Goal: Task Accomplishment & Management: Complete application form

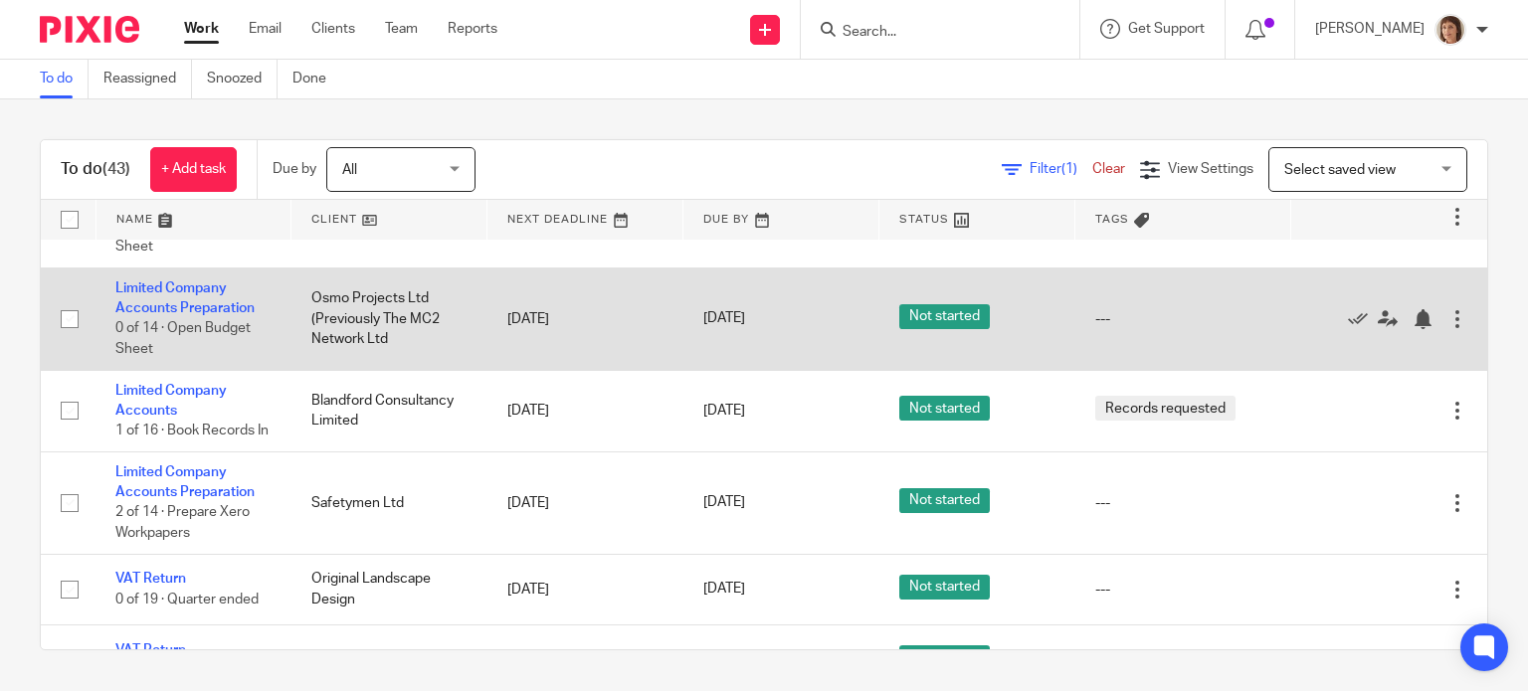
scroll to position [895, 0]
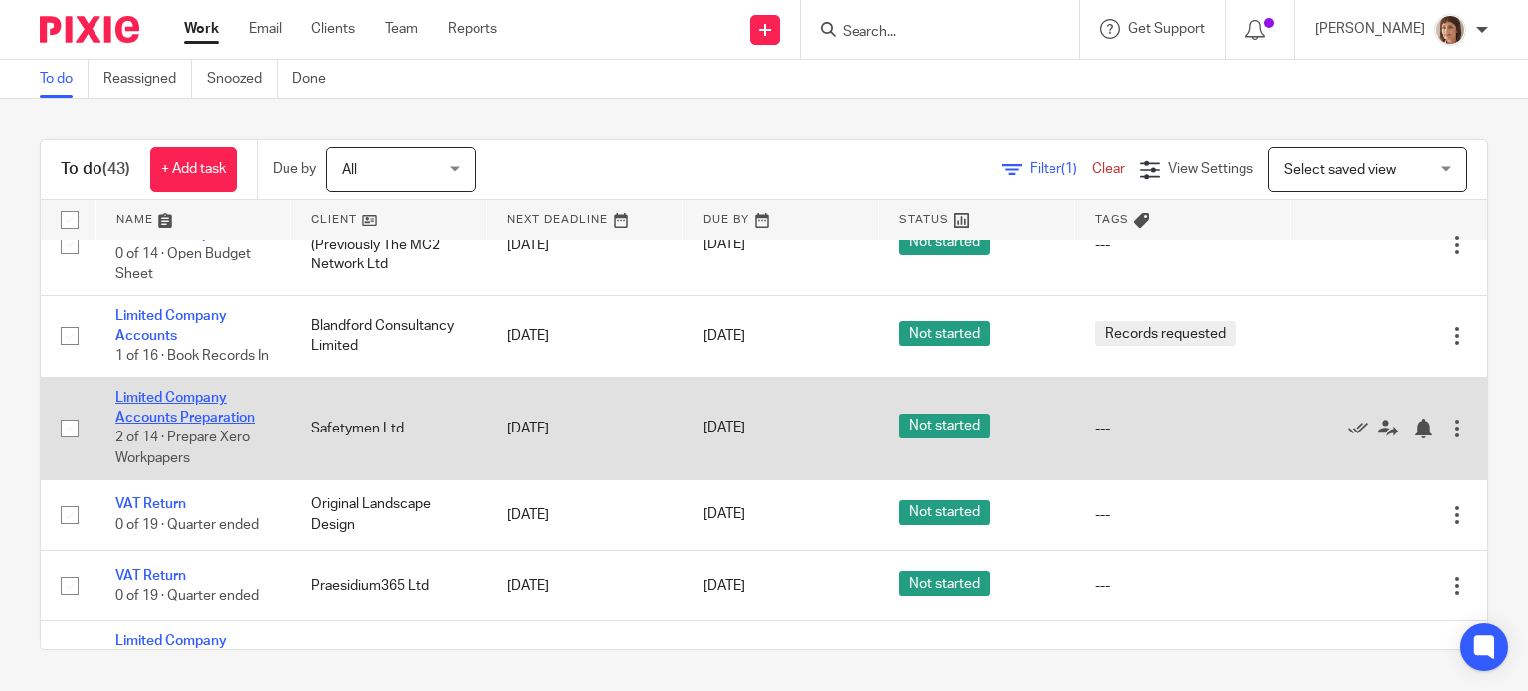
click at [173, 425] on link "Limited Company Accounts Preparation" at bounding box center [184, 408] width 139 height 34
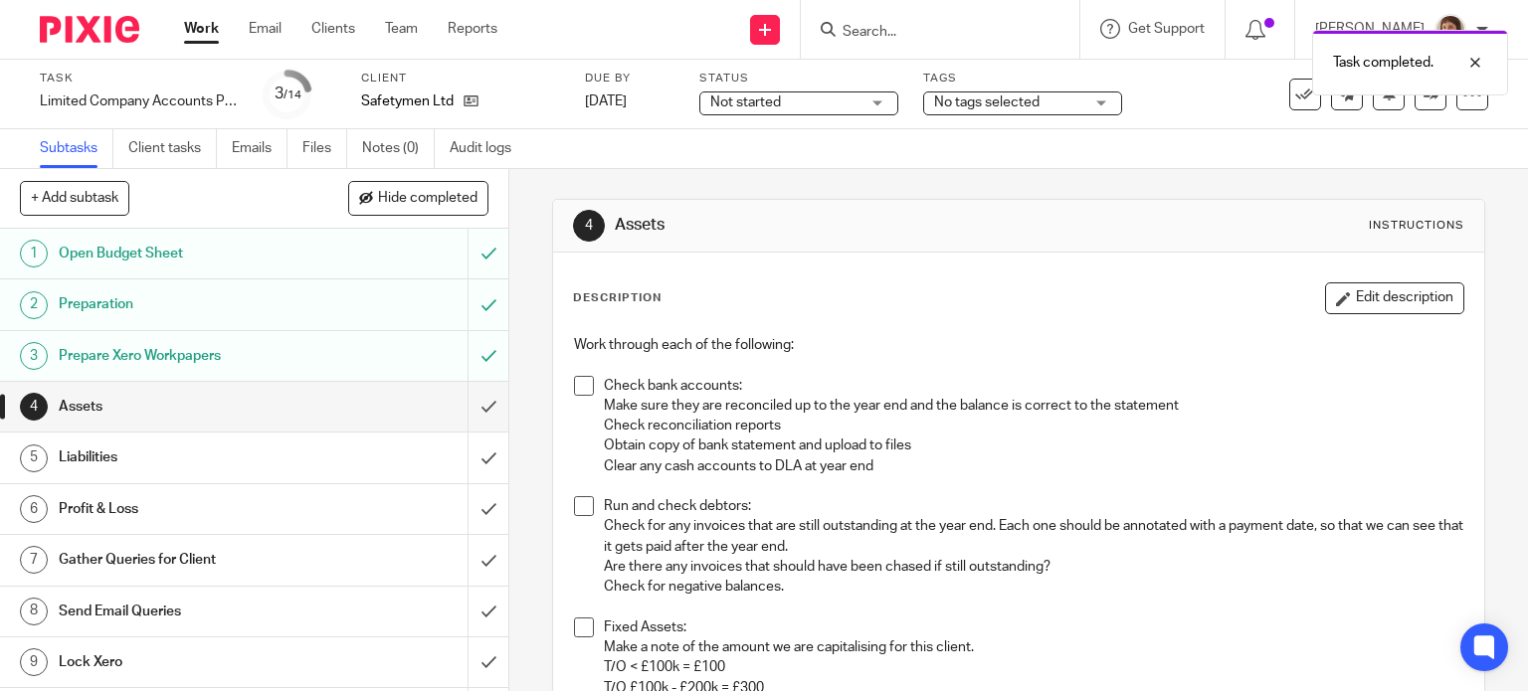
click at [565, 386] on div "Work through each of the following: Check bank accounts: Make sure they are rec…" at bounding box center [1019, 634] width 910 height 619
click at [576, 384] on span at bounding box center [584, 386] width 20 height 20
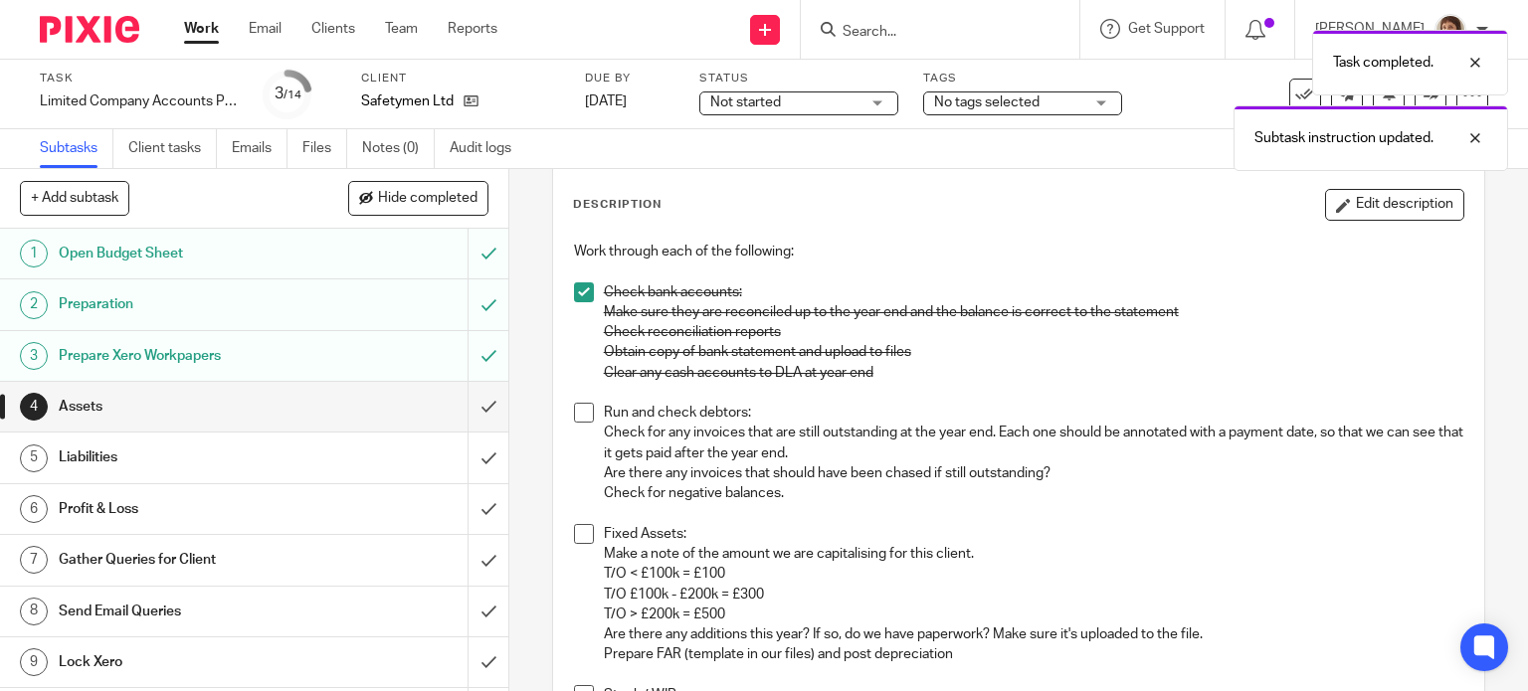
scroll to position [199, 0]
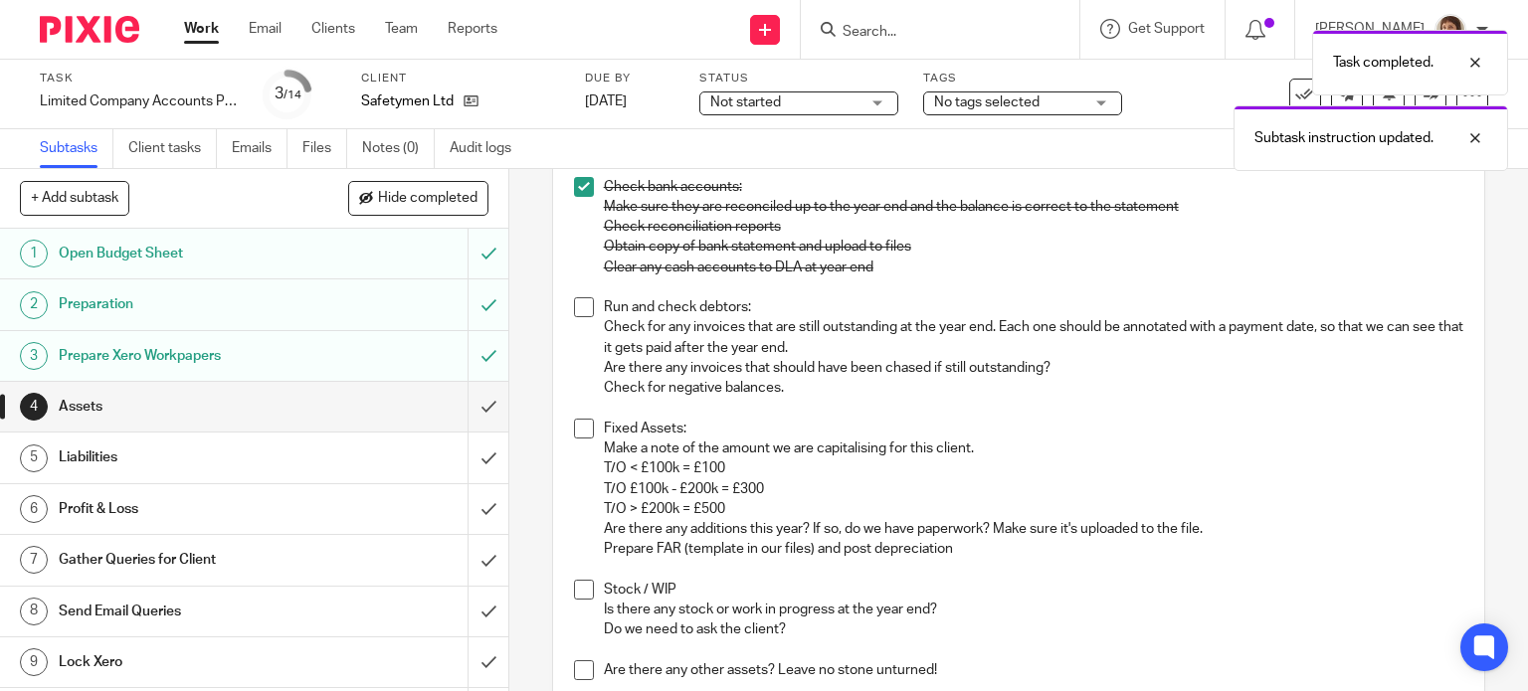
click at [579, 305] on span at bounding box center [584, 307] width 20 height 20
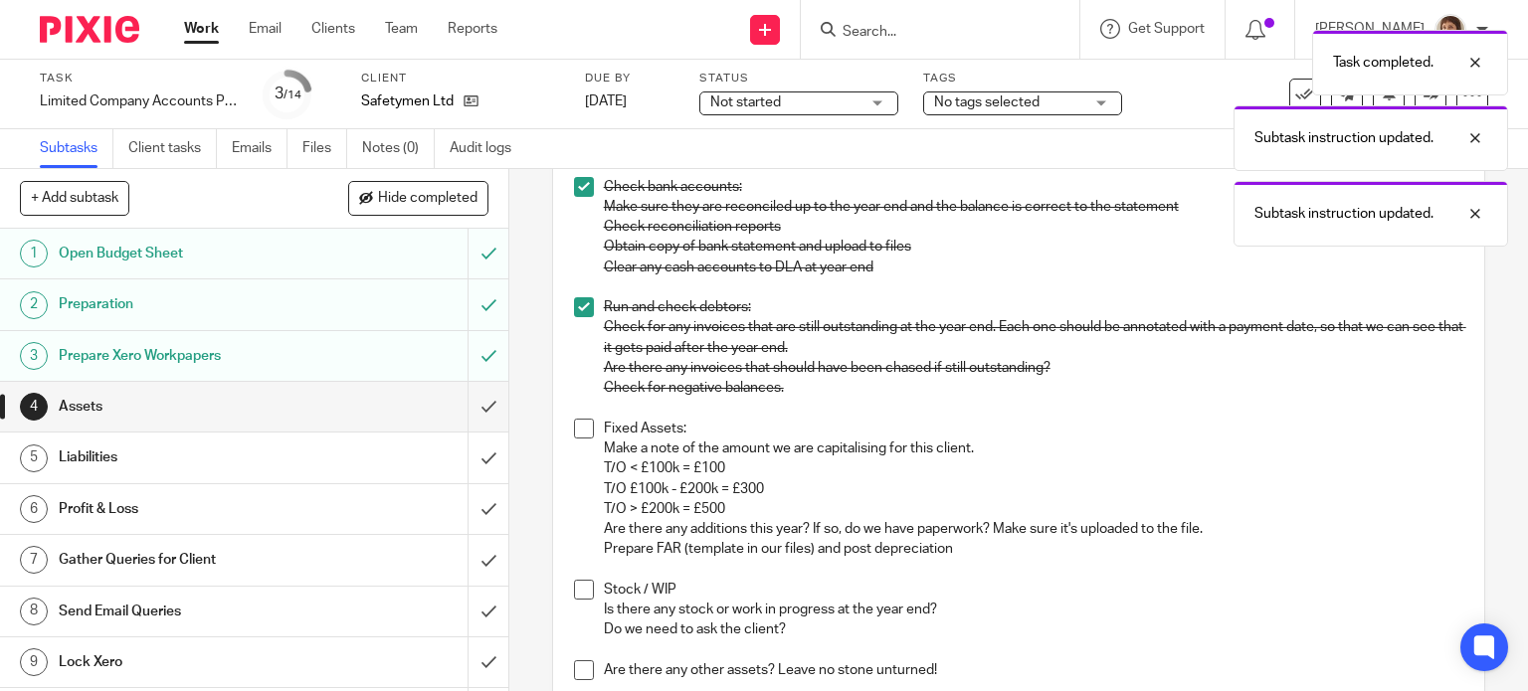
click at [578, 421] on span at bounding box center [584, 429] width 20 height 20
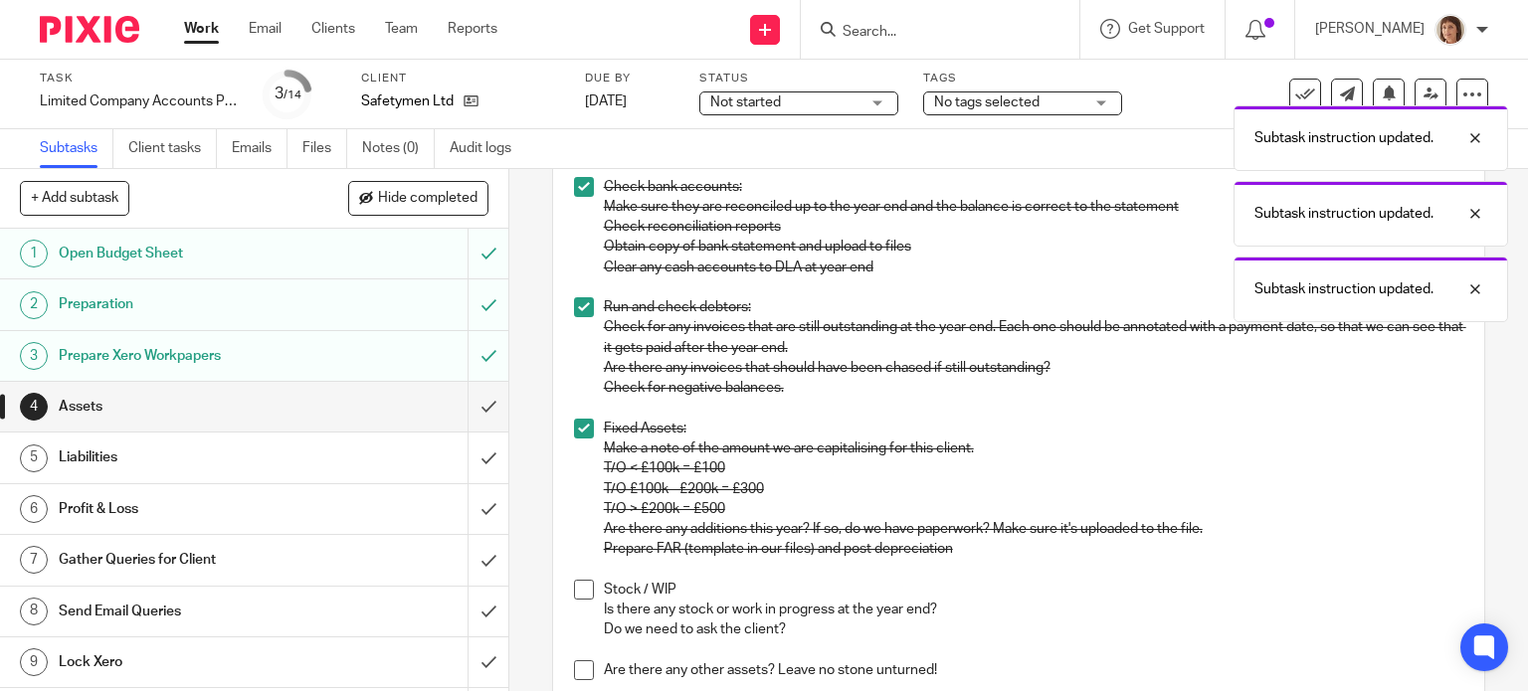
scroll to position [398, 0]
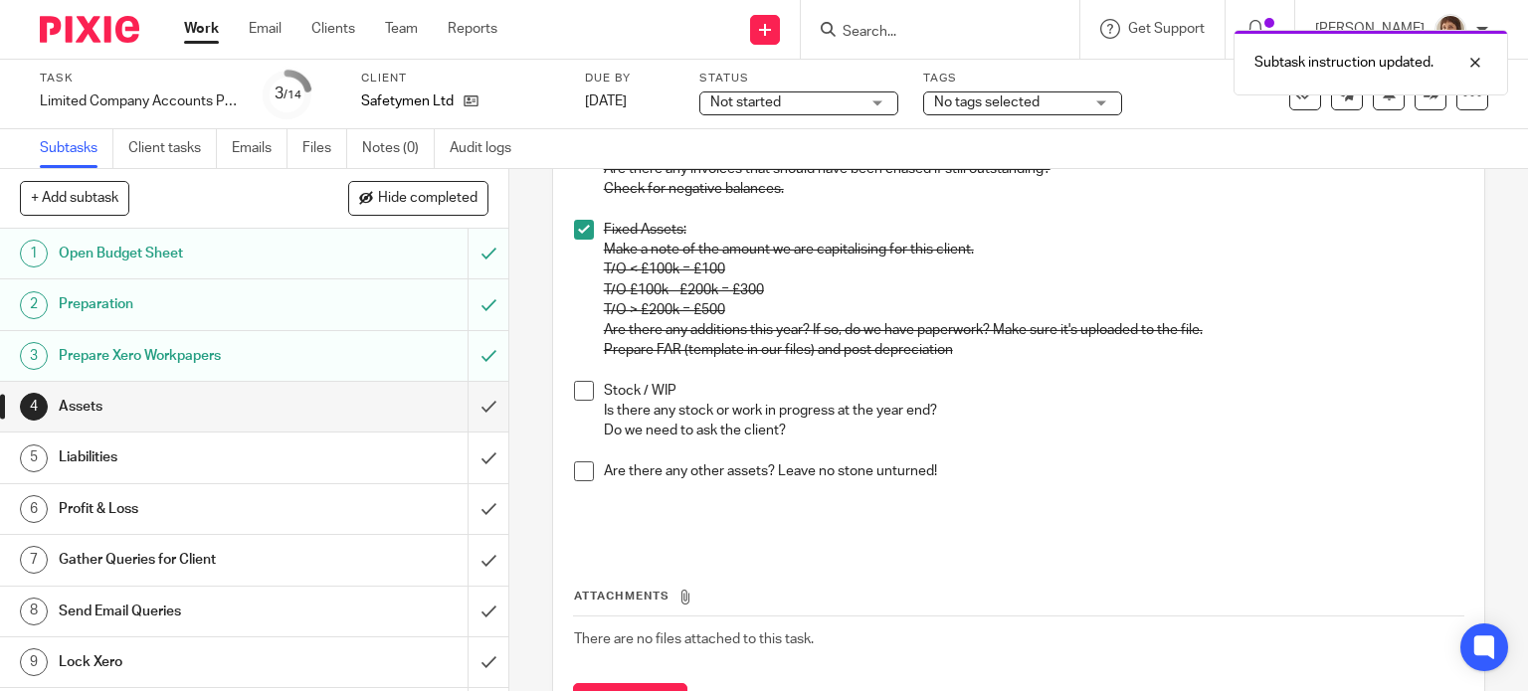
click at [580, 393] on span at bounding box center [584, 391] width 20 height 20
click at [579, 473] on span at bounding box center [584, 472] width 20 height 20
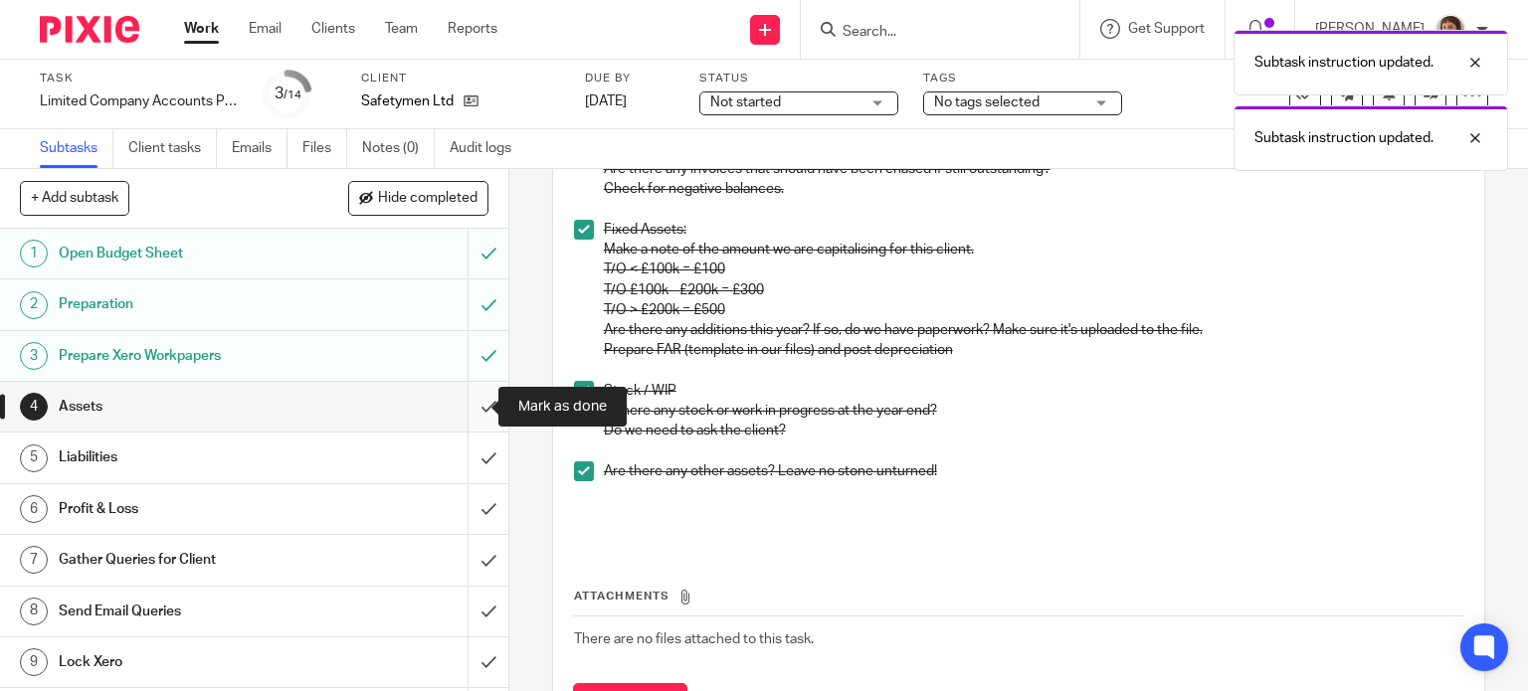
click at [464, 401] on input "submit" at bounding box center [254, 407] width 508 height 50
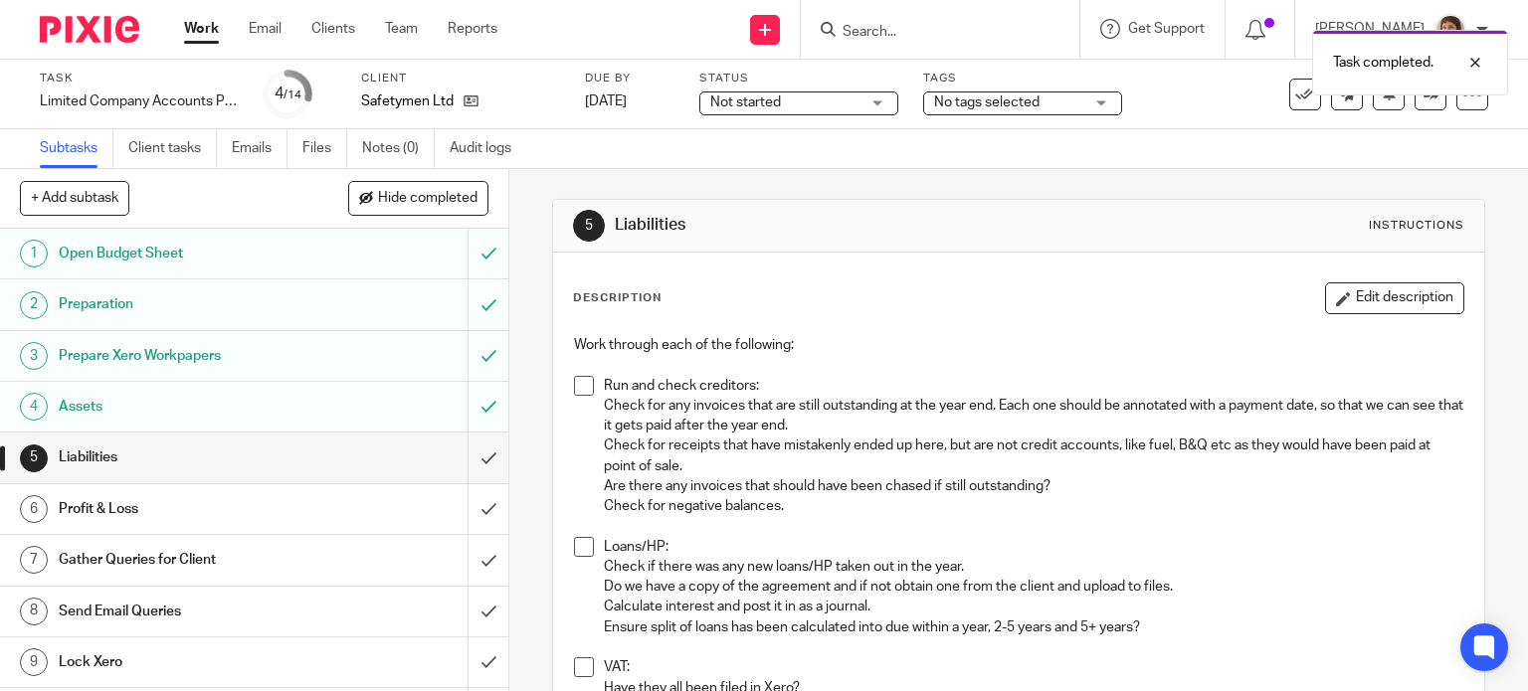
scroll to position [99, 0]
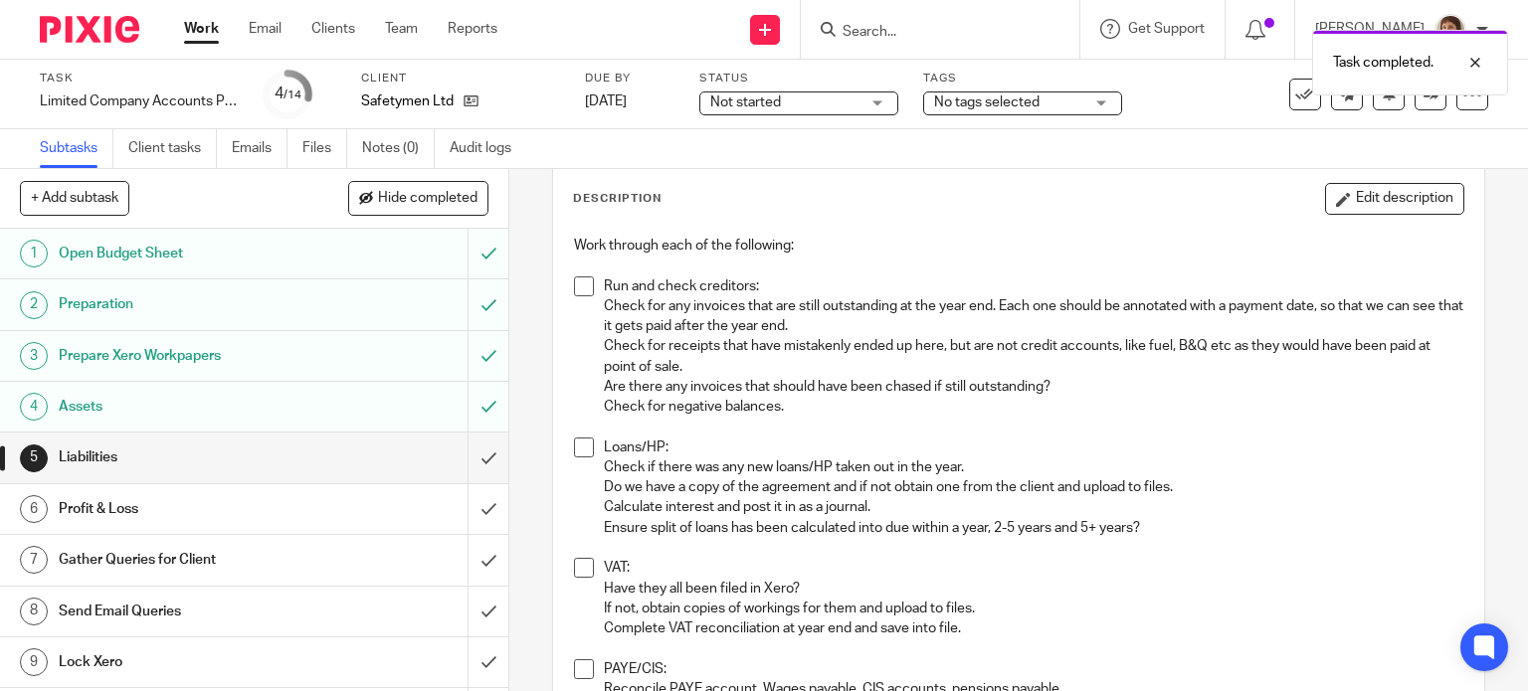
click at [577, 285] on span at bounding box center [584, 287] width 20 height 20
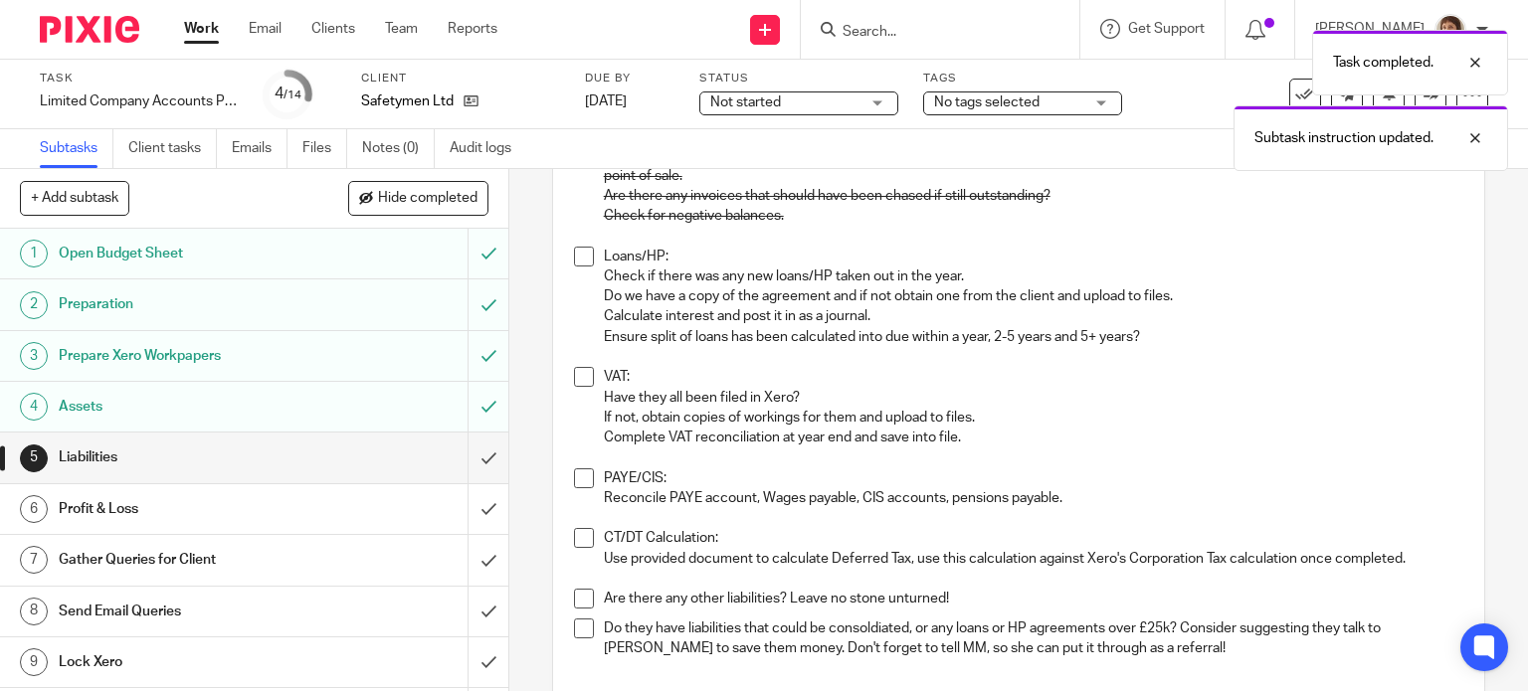
scroll to position [298, 0]
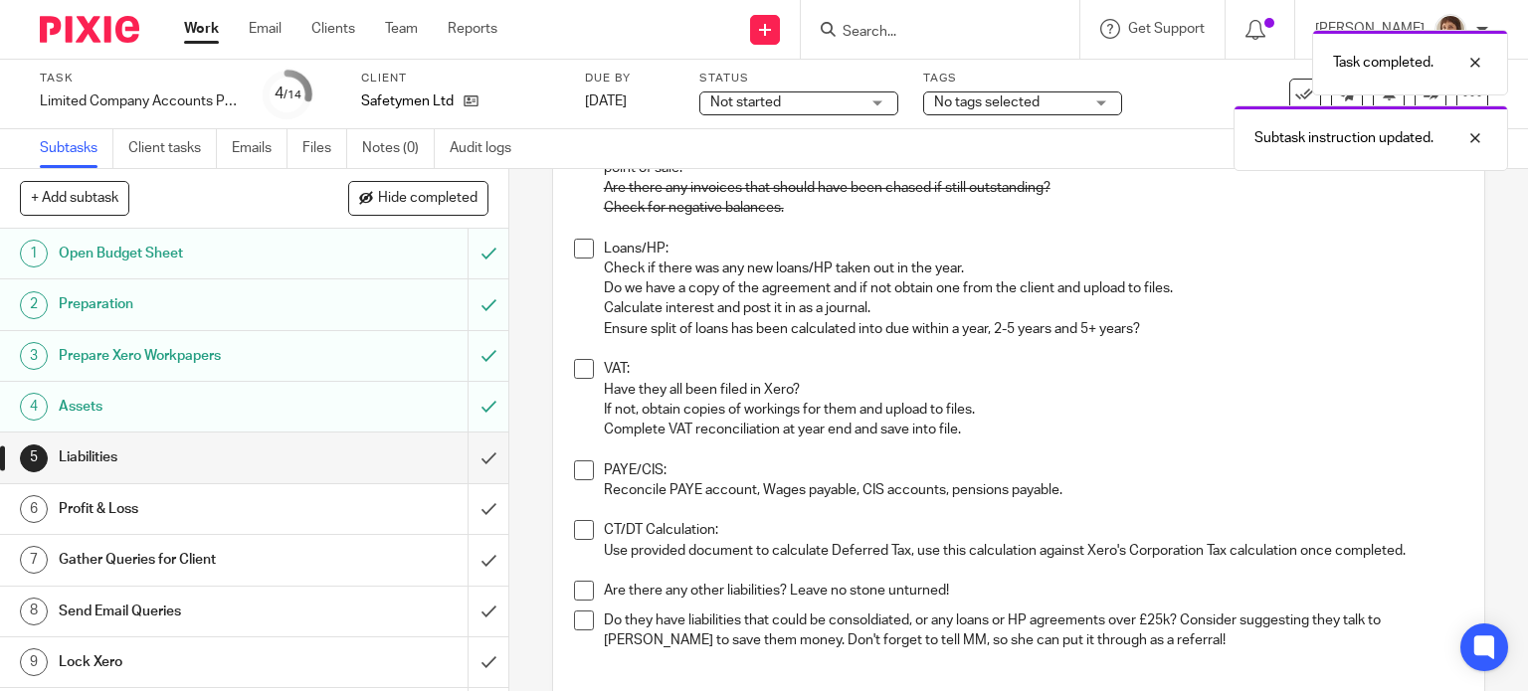
click at [577, 244] on span at bounding box center [584, 249] width 20 height 20
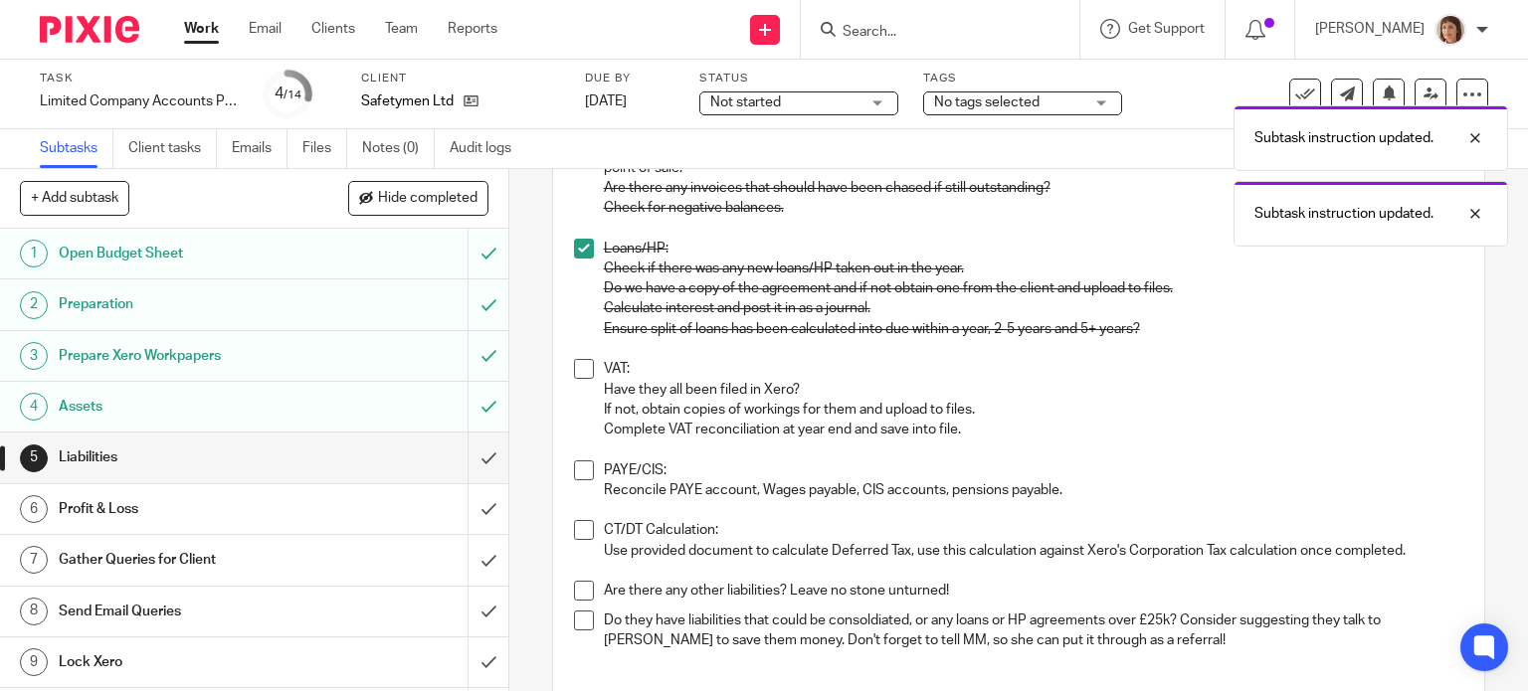
drag, startPoint x: 581, startPoint y: 365, endPoint x: 629, endPoint y: 364, distance: 47.8
click at [580, 366] on span at bounding box center [584, 369] width 20 height 20
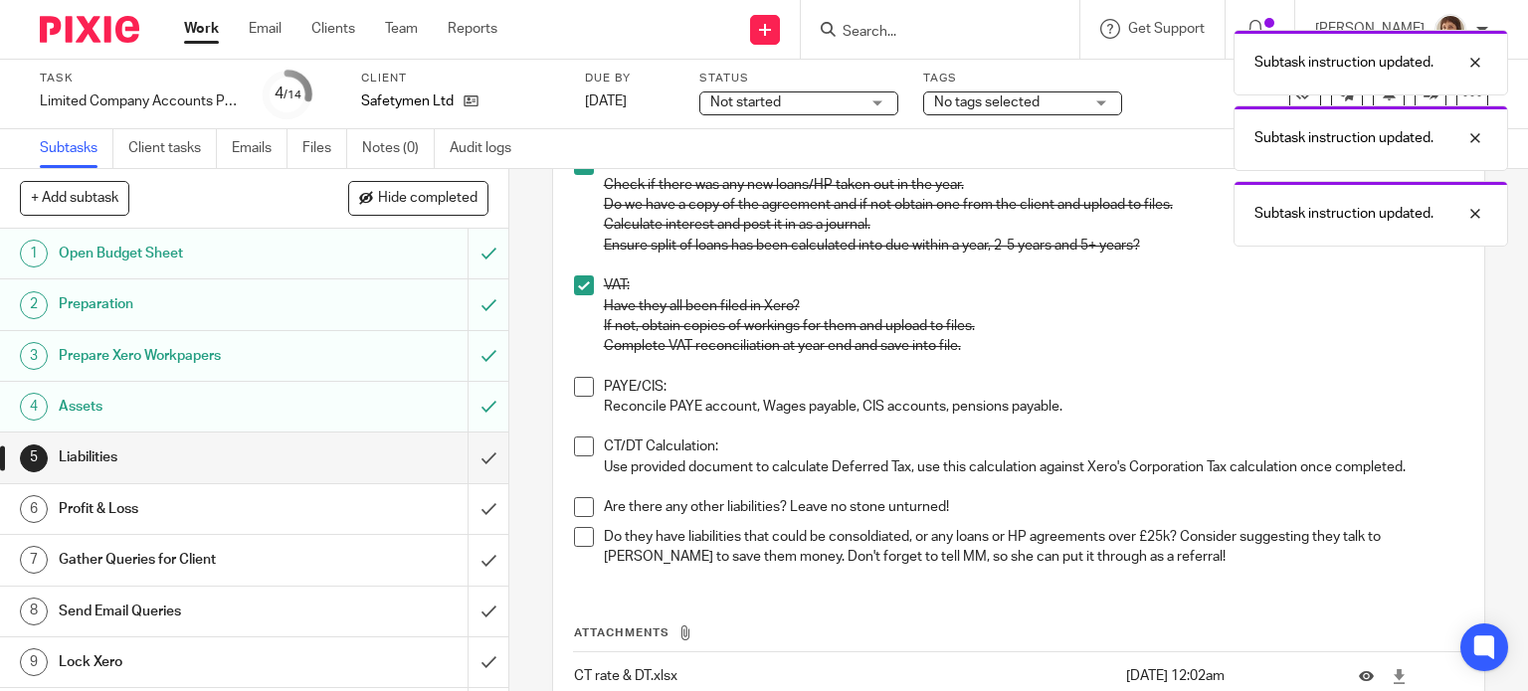
scroll to position [497, 0]
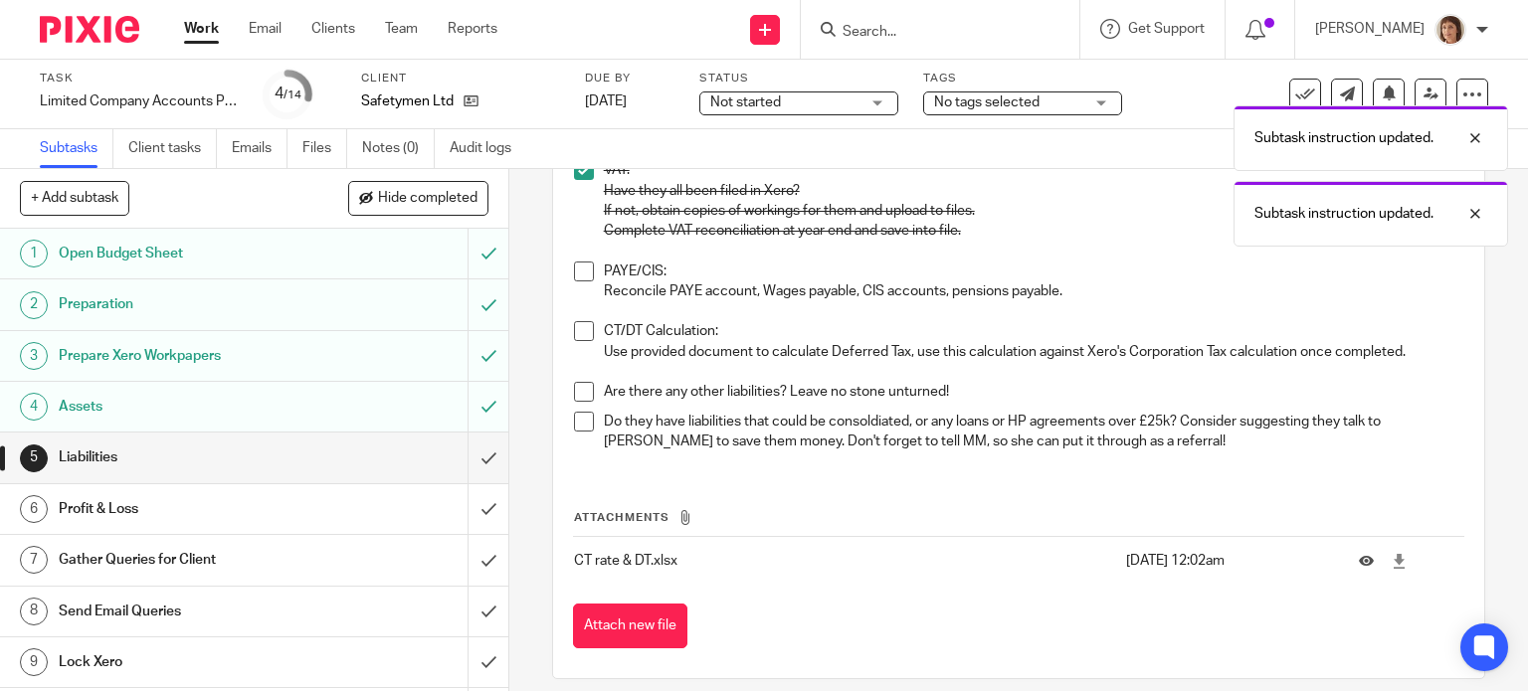
click at [575, 270] on span at bounding box center [584, 272] width 20 height 20
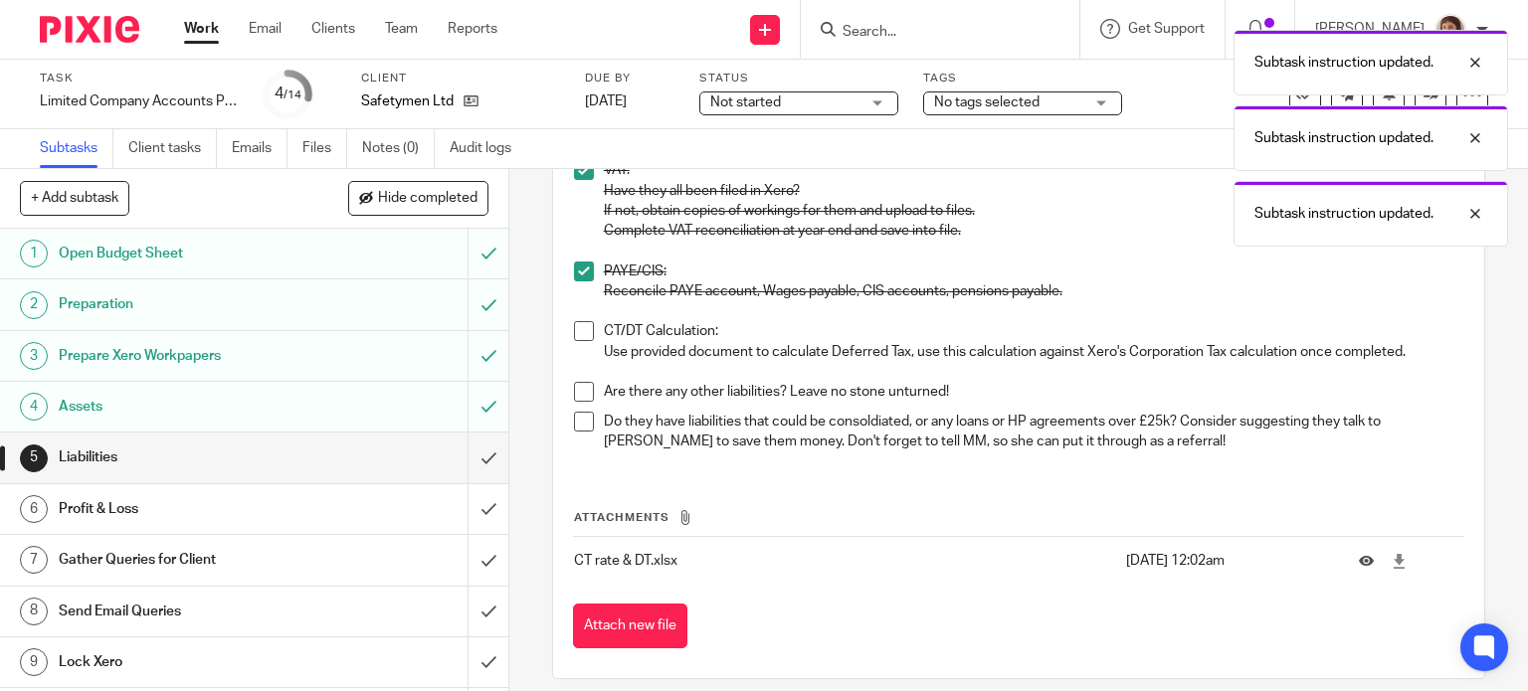
click at [581, 332] on span at bounding box center [584, 331] width 20 height 20
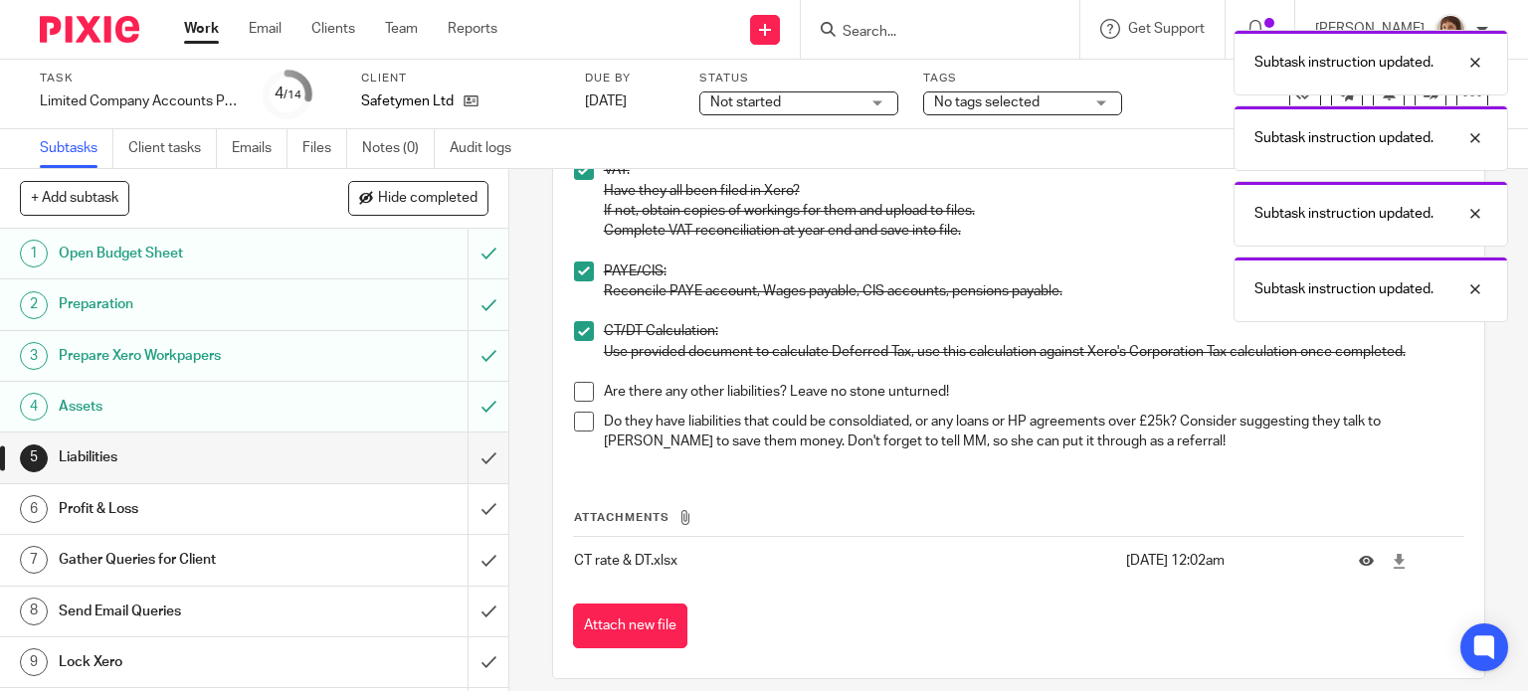
click at [585, 390] on span at bounding box center [584, 392] width 20 height 20
click at [580, 427] on span at bounding box center [584, 422] width 20 height 20
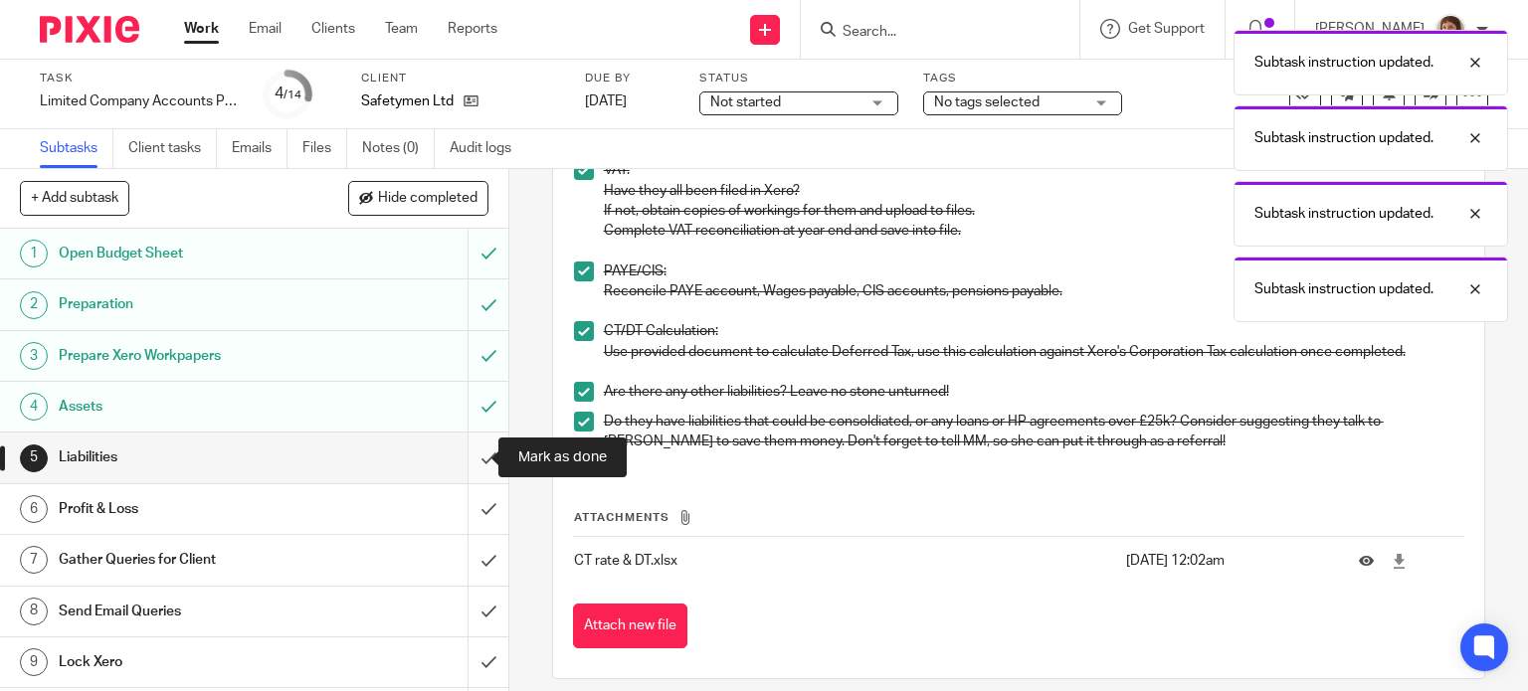
click at [467, 460] on input "submit" at bounding box center [254, 458] width 508 height 50
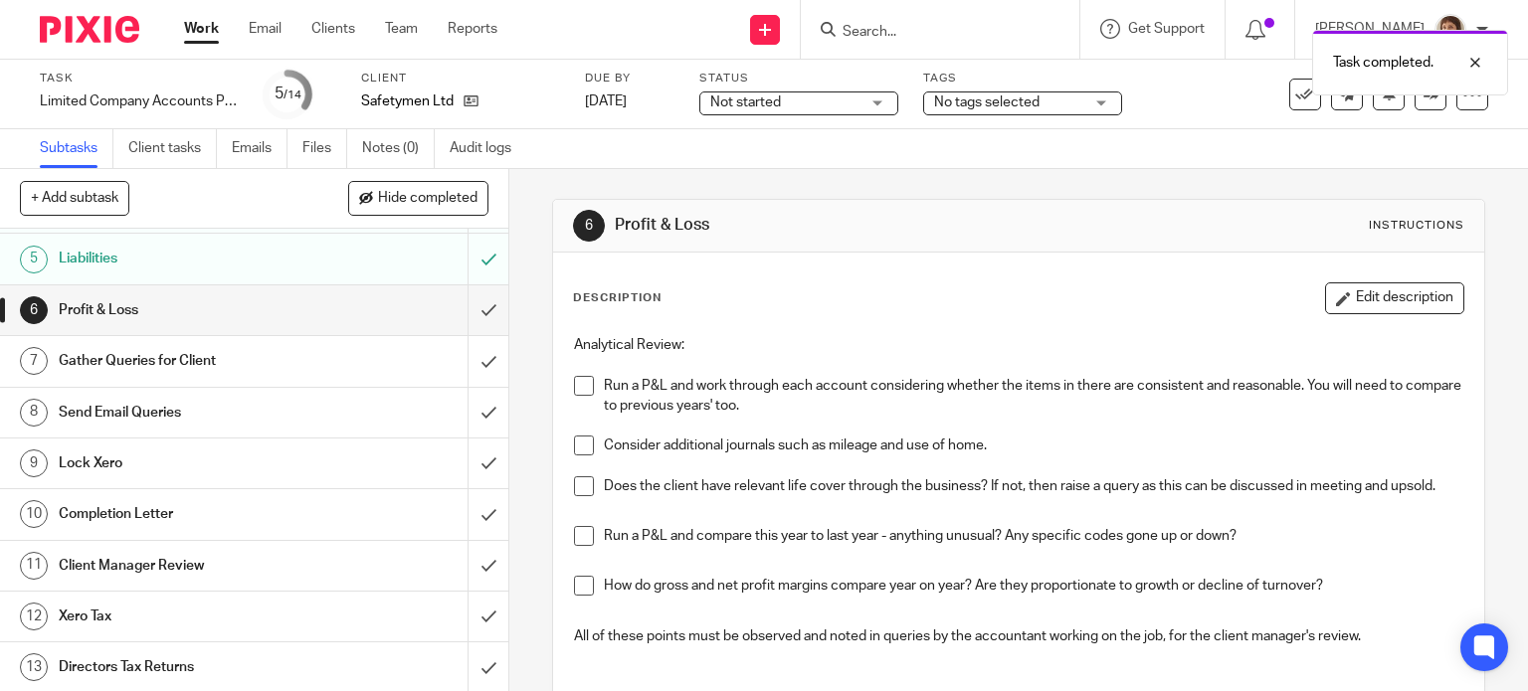
scroll to position [99, 0]
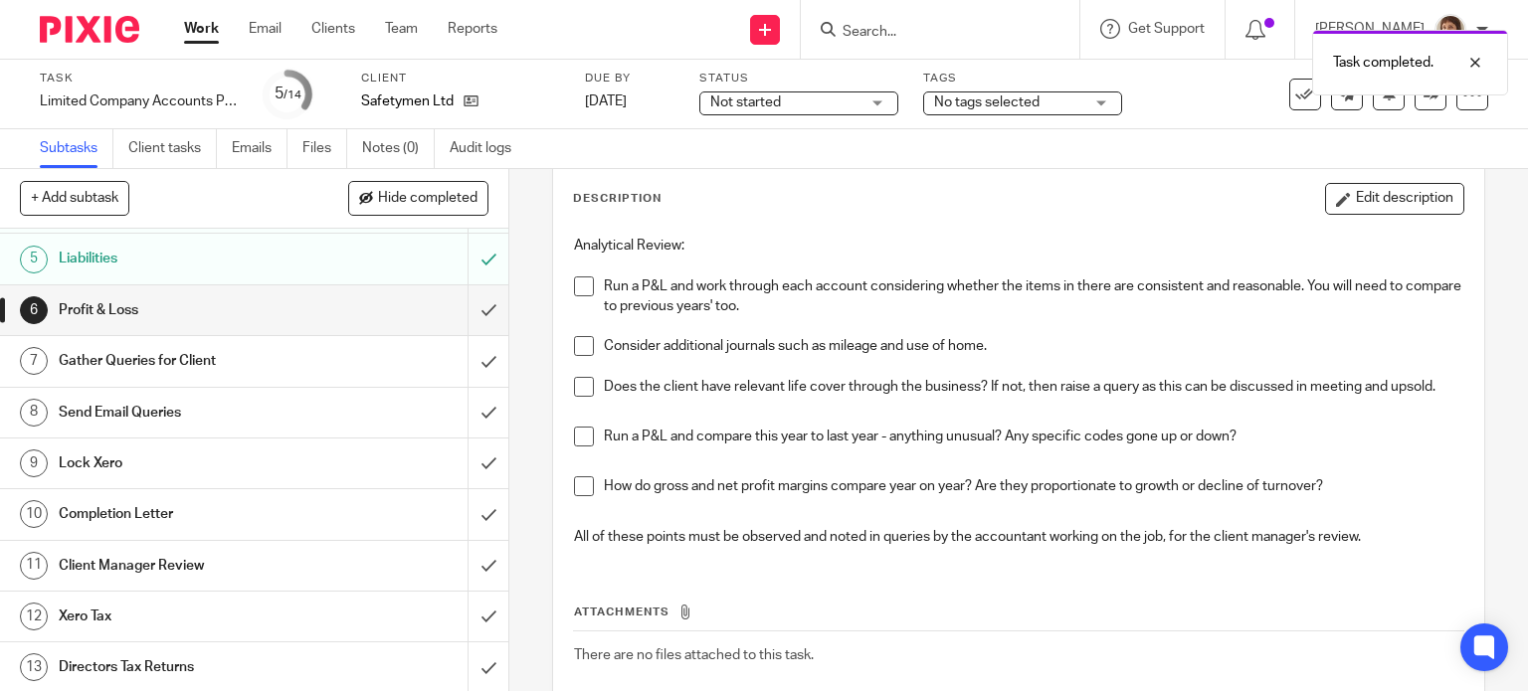
click at [578, 286] on span at bounding box center [584, 287] width 20 height 20
click at [580, 345] on span at bounding box center [584, 346] width 20 height 20
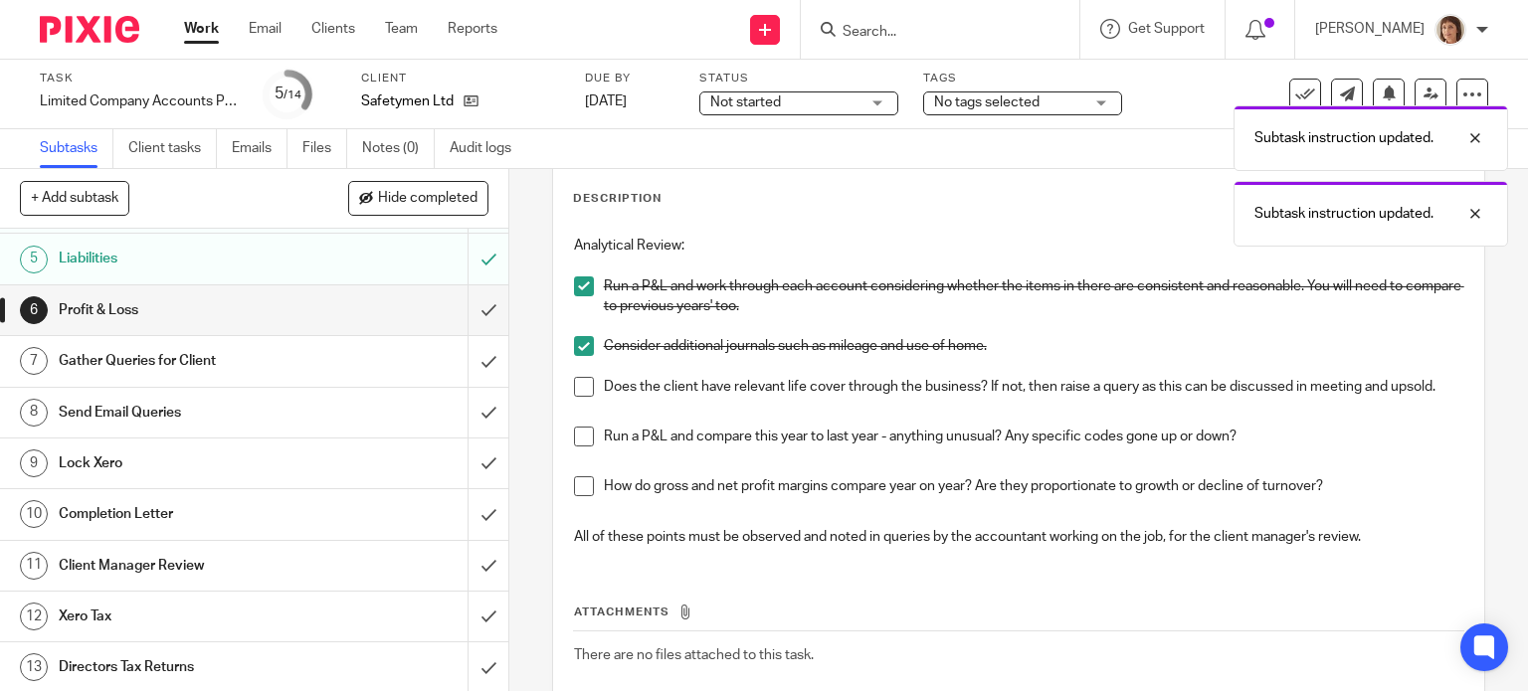
click at [578, 388] on span at bounding box center [584, 387] width 20 height 20
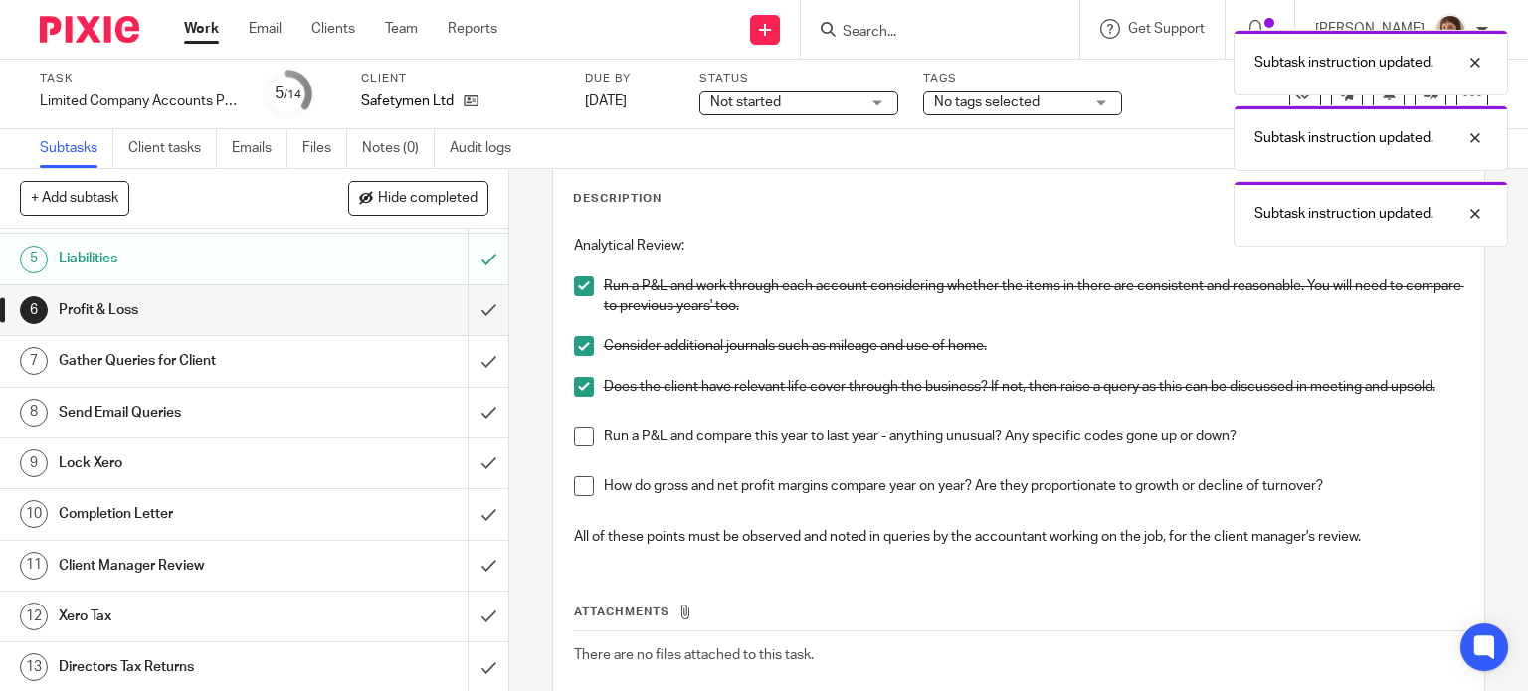
drag, startPoint x: 577, startPoint y: 440, endPoint x: 601, endPoint y: 480, distance: 47.3
click at [577, 441] on span at bounding box center [584, 437] width 20 height 20
click at [574, 484] on span at bounding box center [584, 486] width 20 height 20
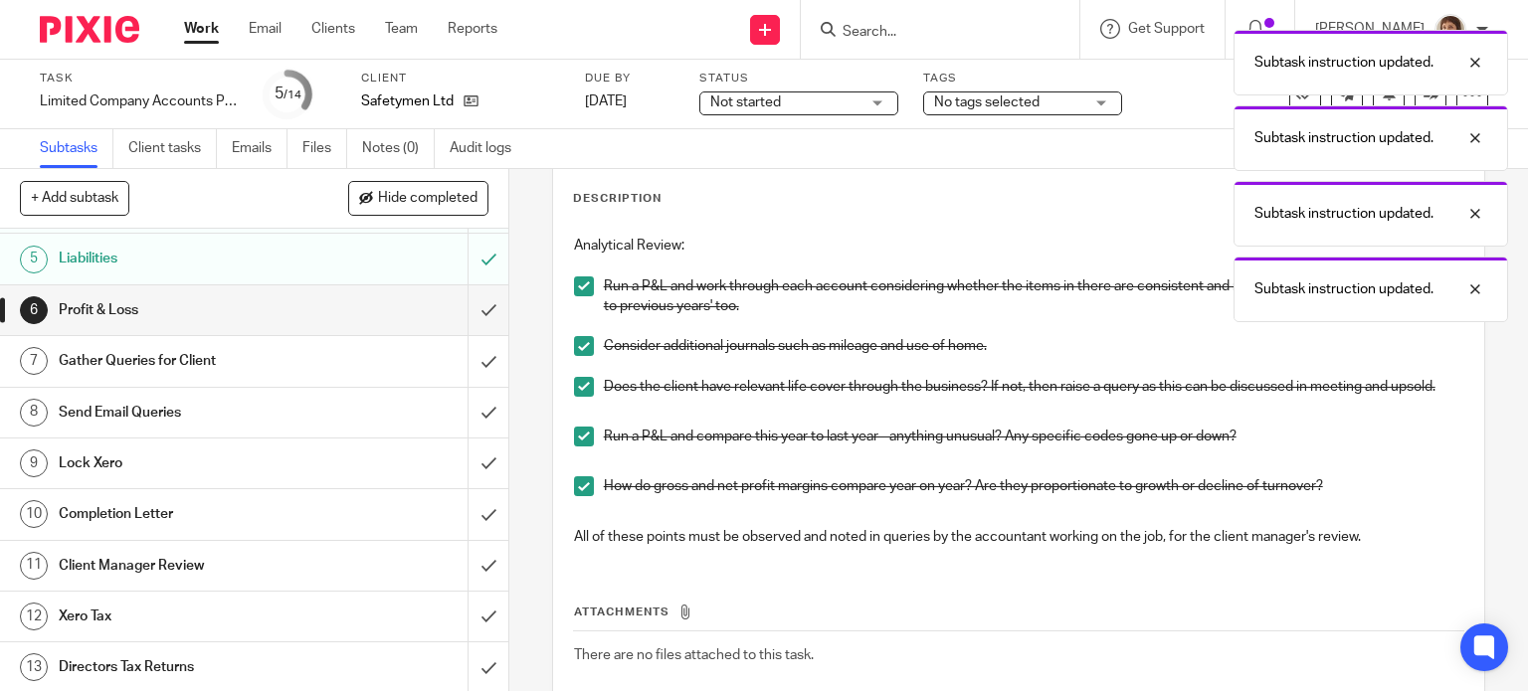
scroll to position [211, 0]
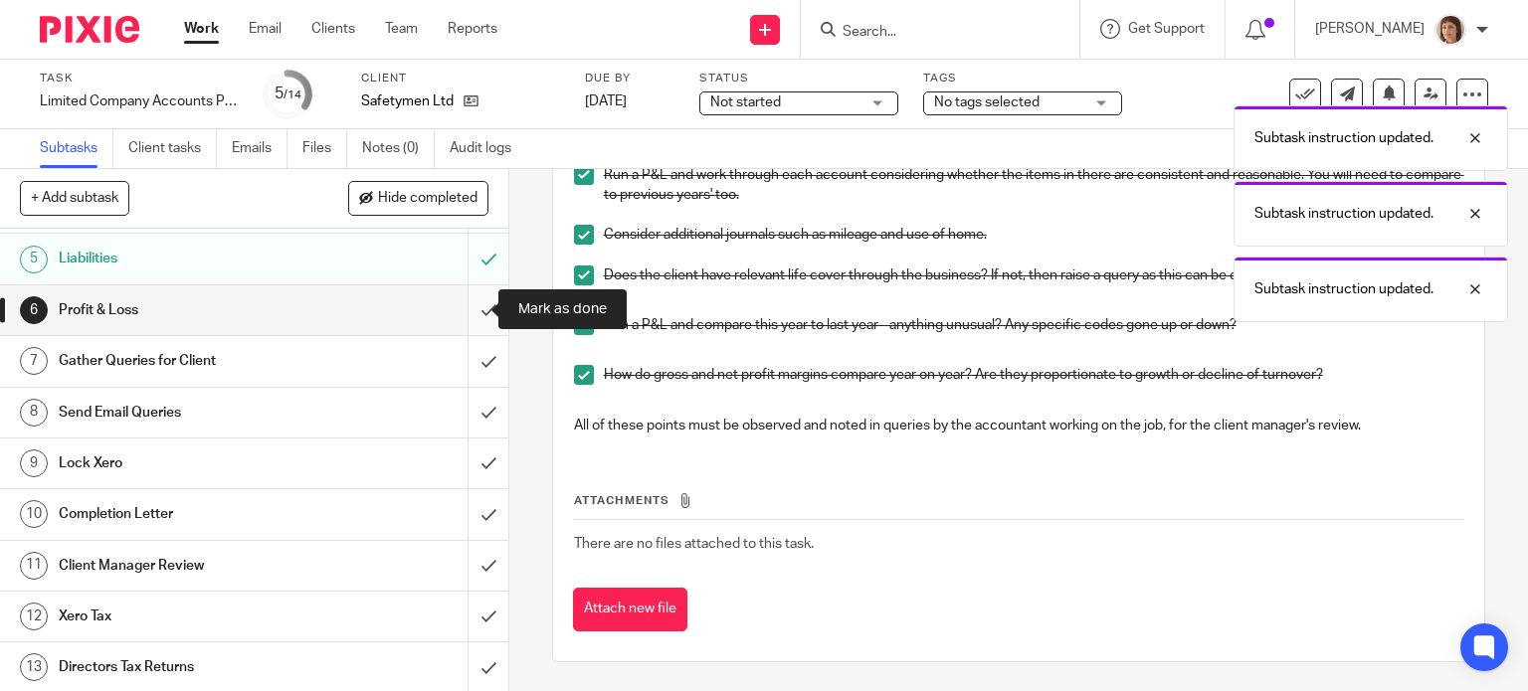
click at [464, 312] on input "submit" at bounding box center [254, 310] width 508 height 50
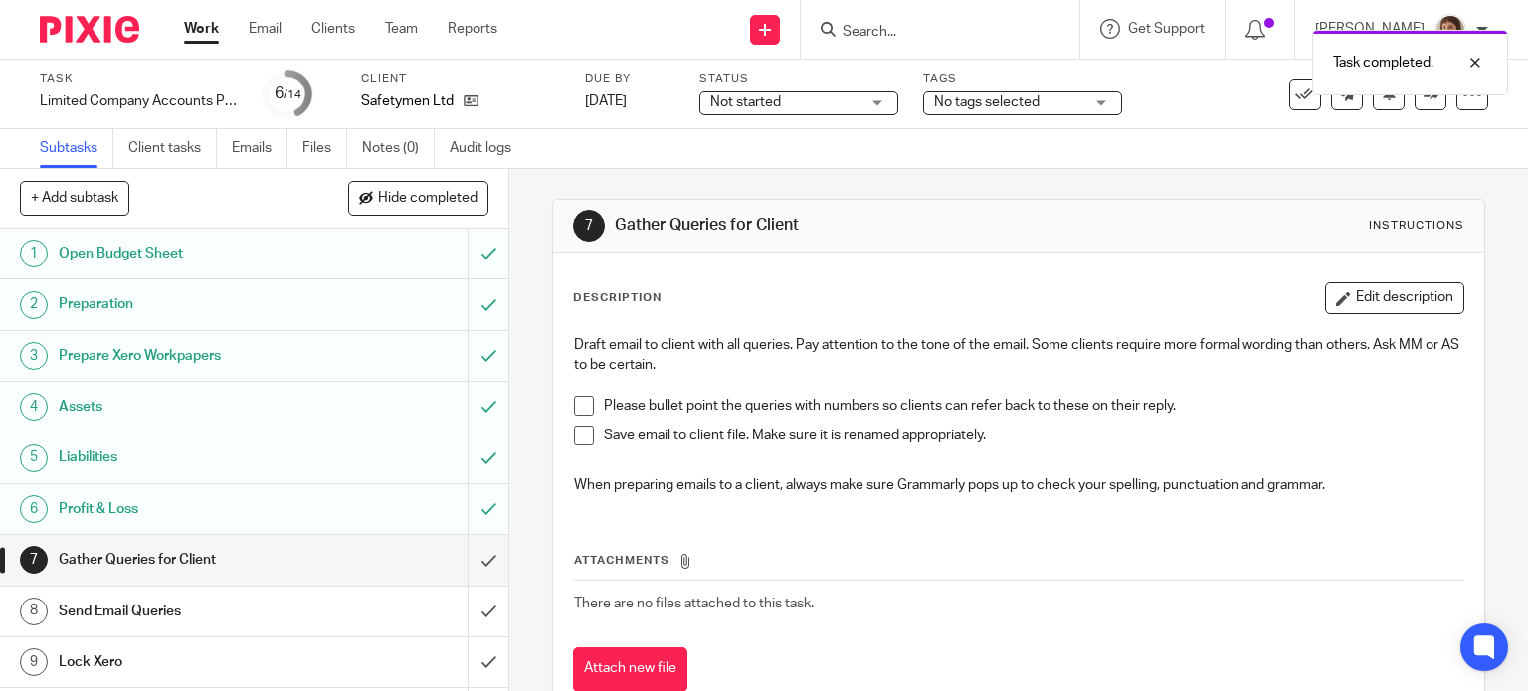
click at [577, 404] on span at bounding box center [584, 406] width 20 height 20
click at [574, 436] on span at bounding box center [584, 436] width 20 height 20
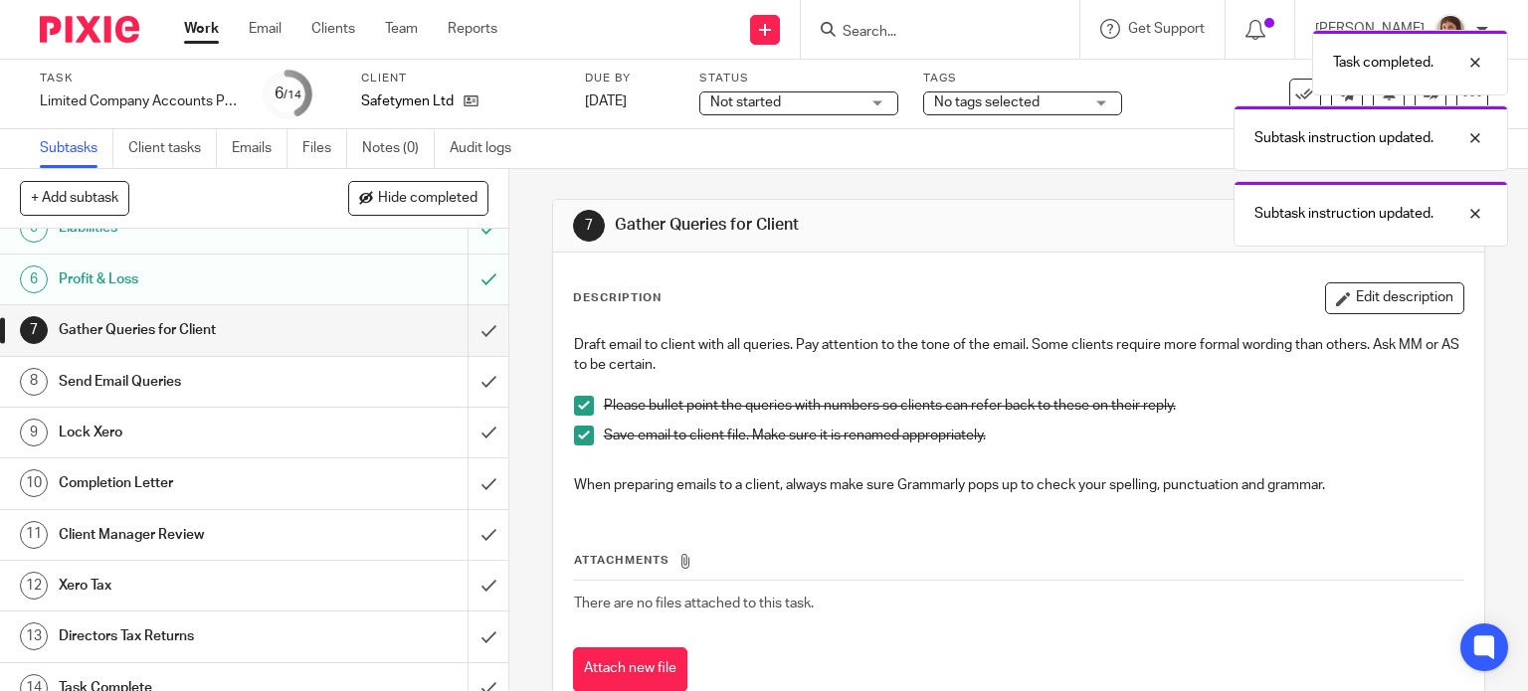
scroll to position [250, 0]
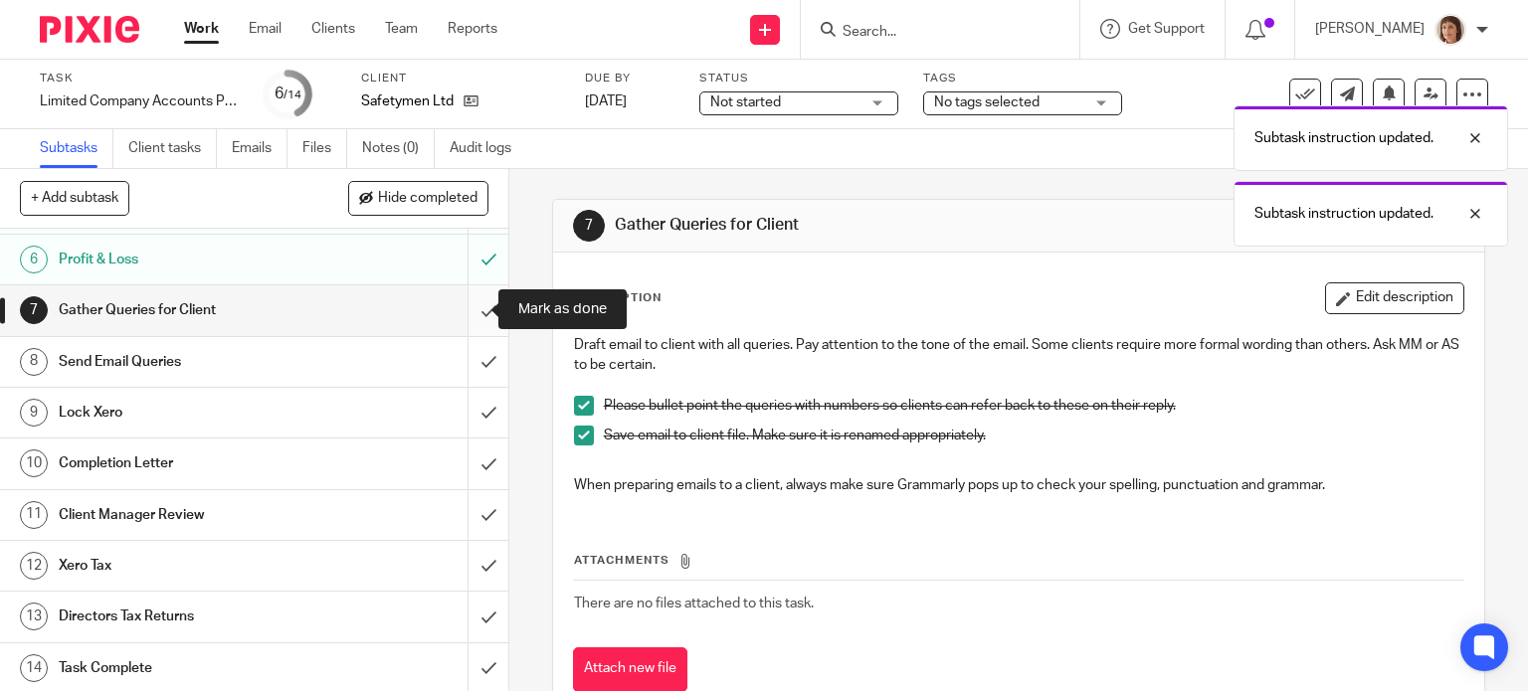
click at [469, 314] on input "submit" at bounding box center [254, 310] width 508 height 50
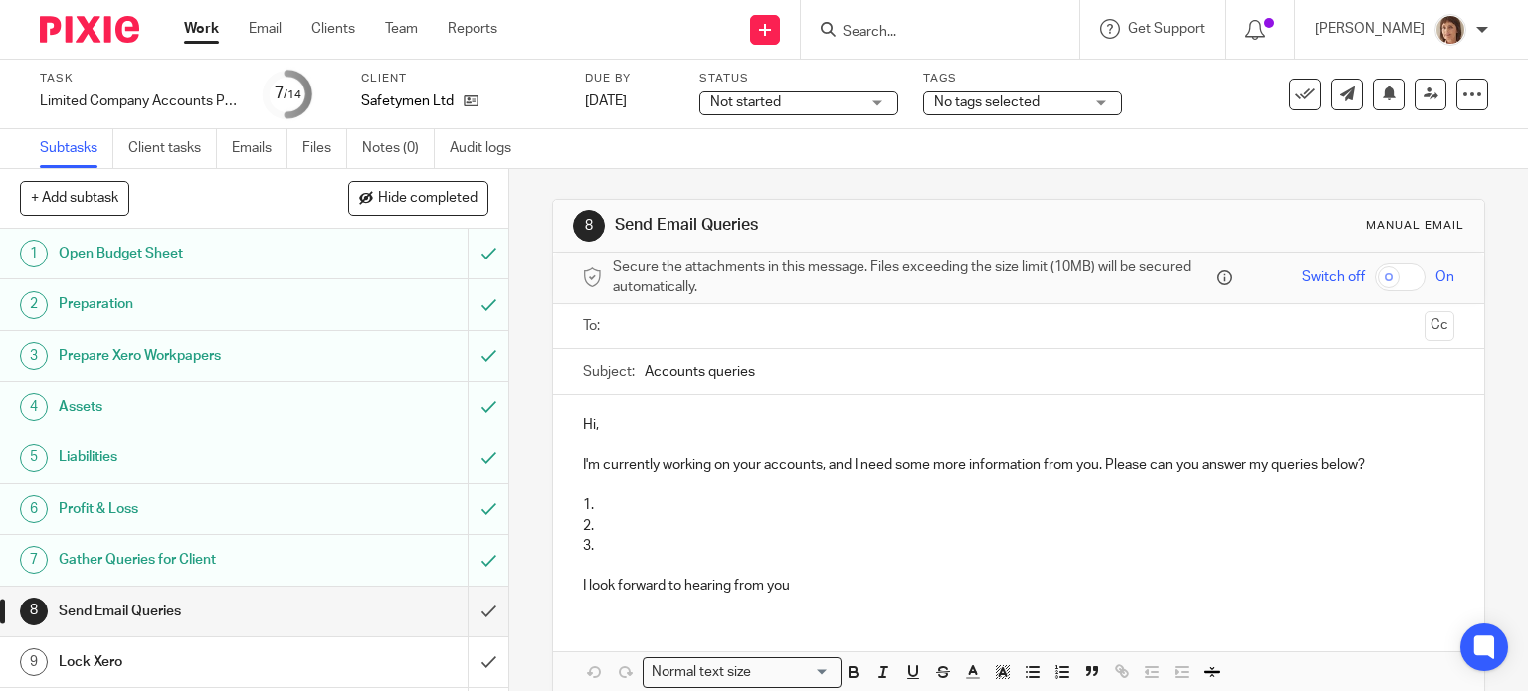
scroll to position [250, 0]
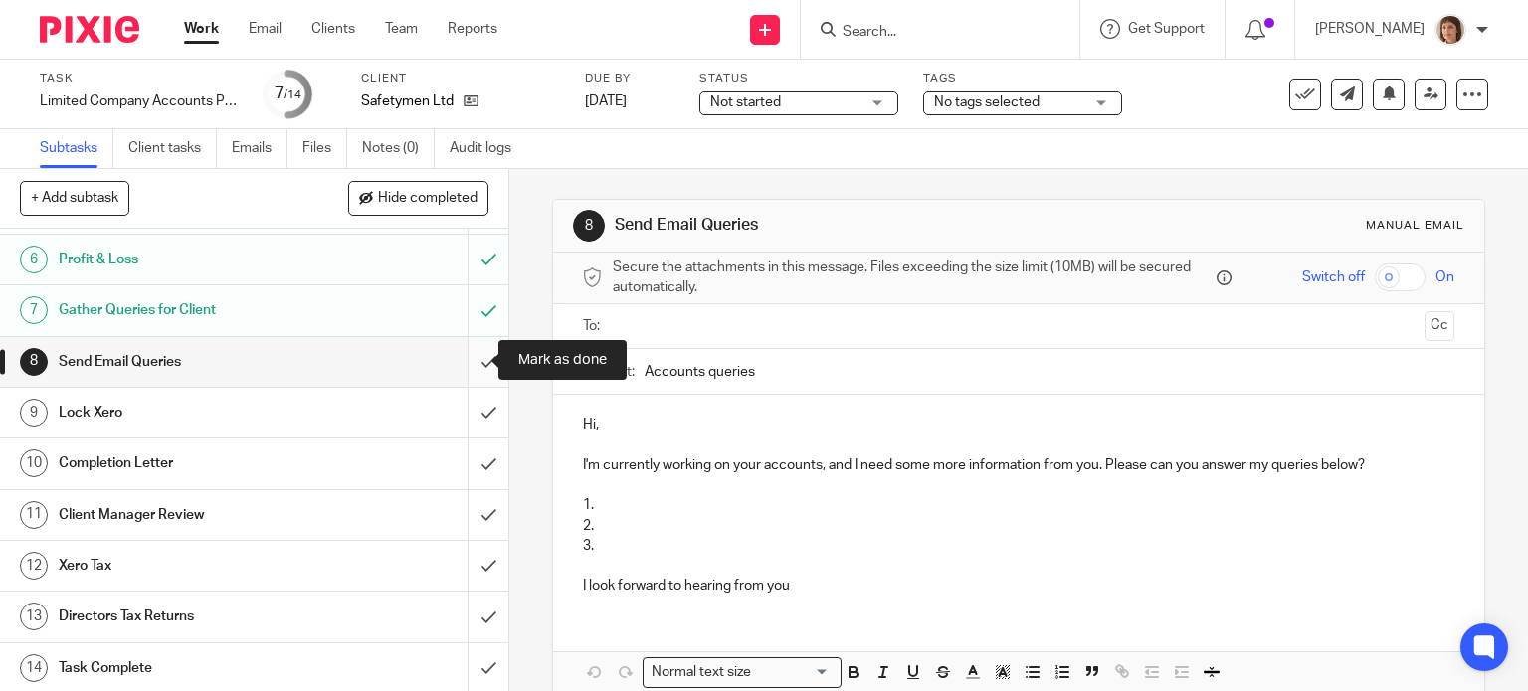
click at [468, 363] on input "submit" at bounding box center [254, 362] width 508 height 50
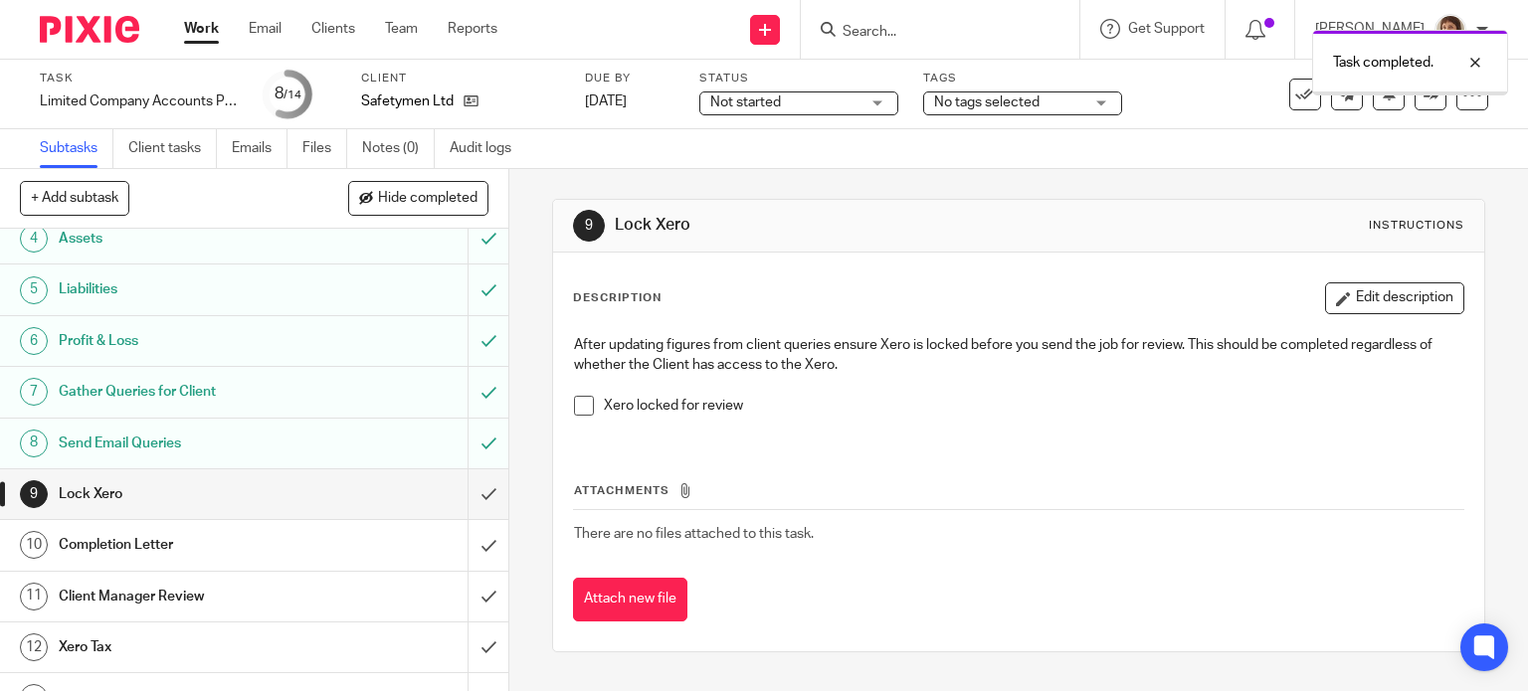
scroll to position [250, 0]
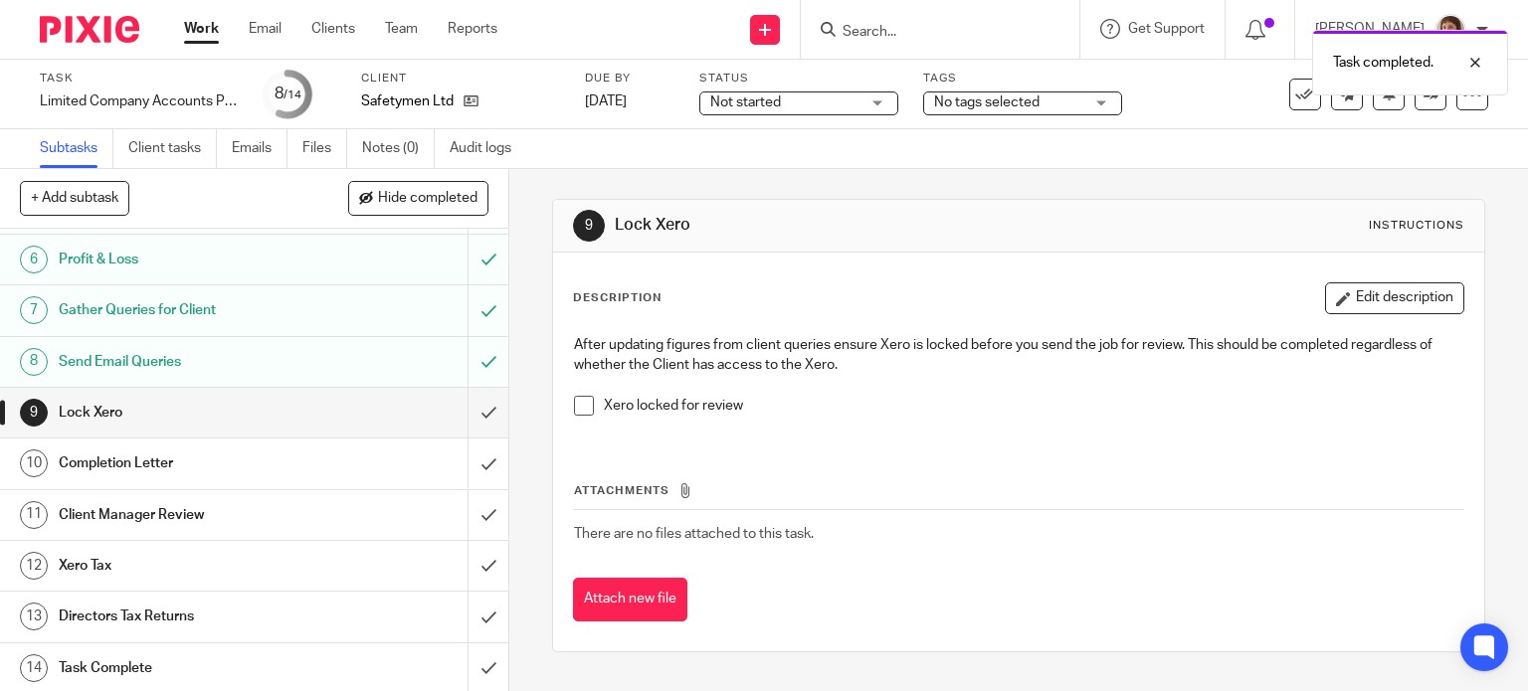
click at [578, 402] on span at bounding box center [584, 406] width 20 height 20
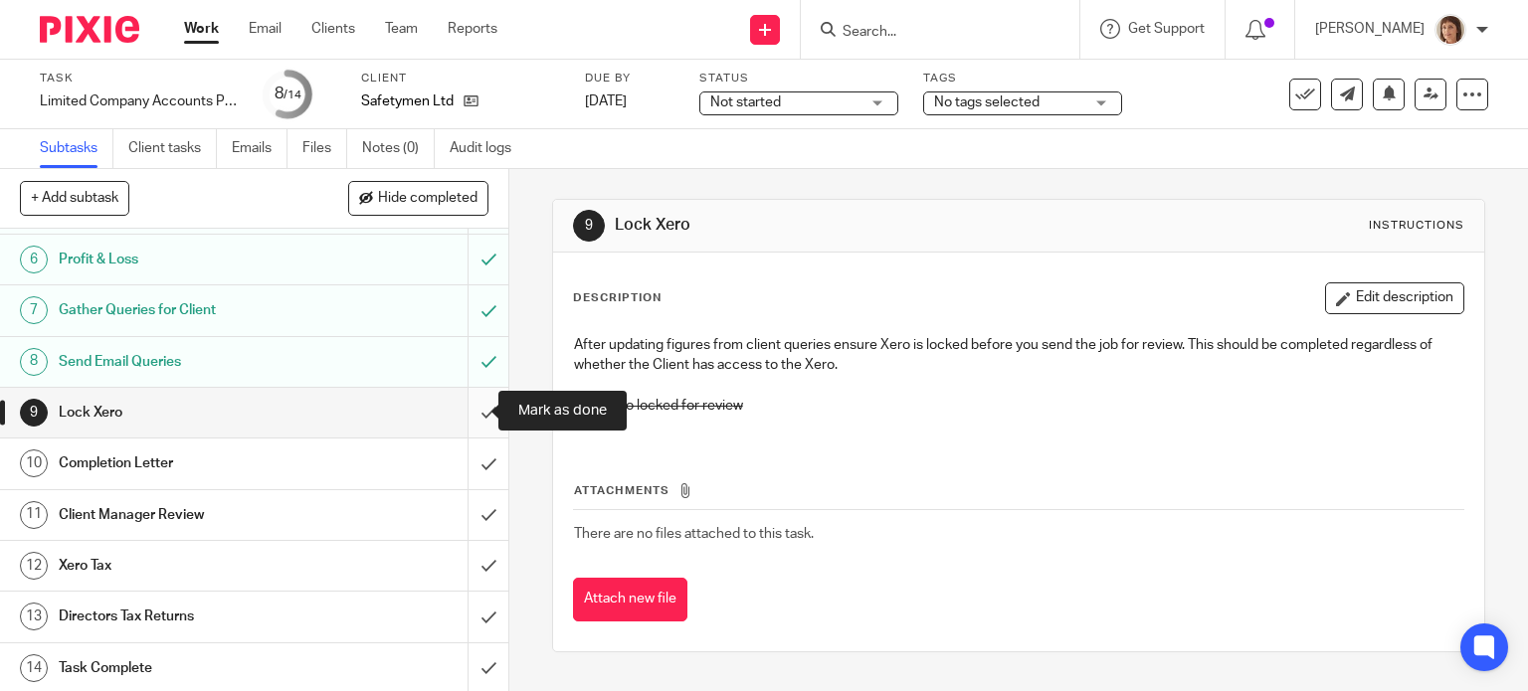
click at [470, 413] on input "submit" at bounding box center [254, 413] width 508 height 50
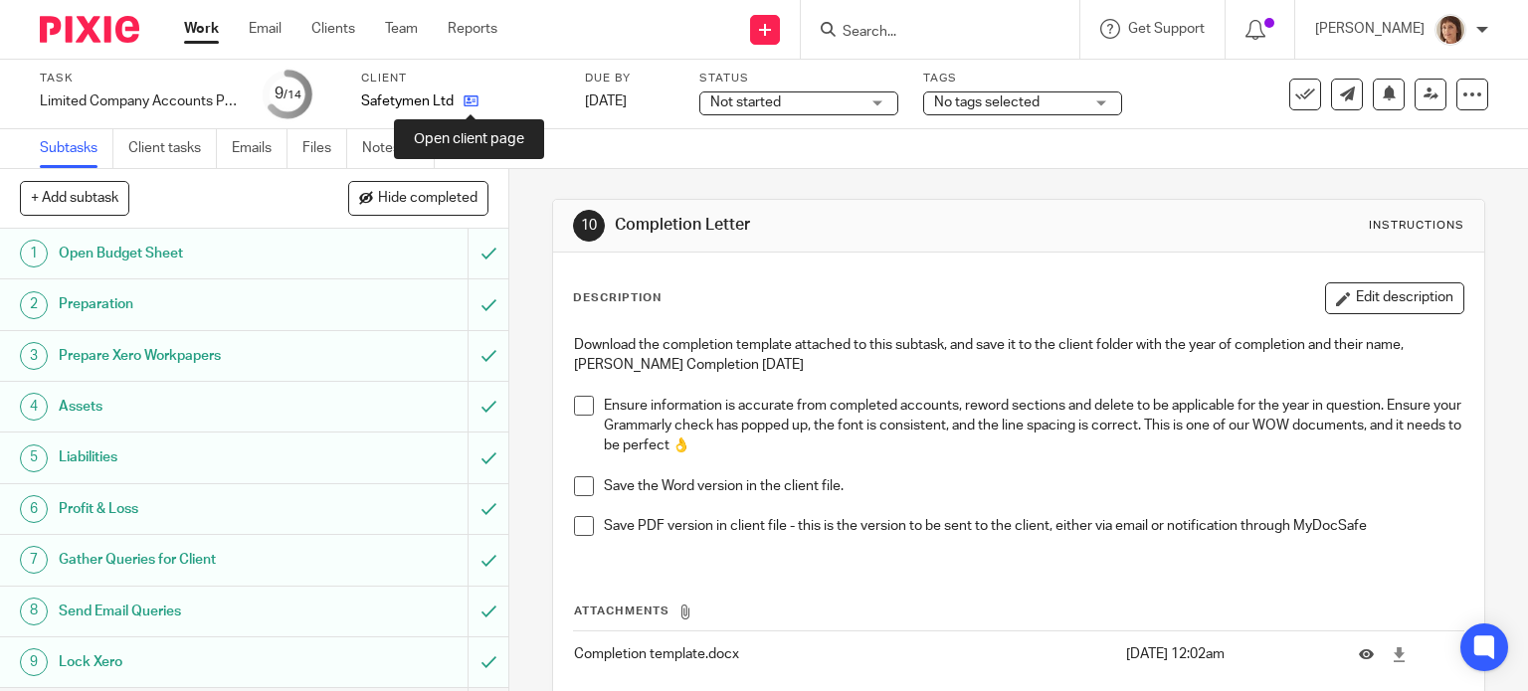
click at [465, 103] on icon at bounding box center [471, 100] width 15 height 15
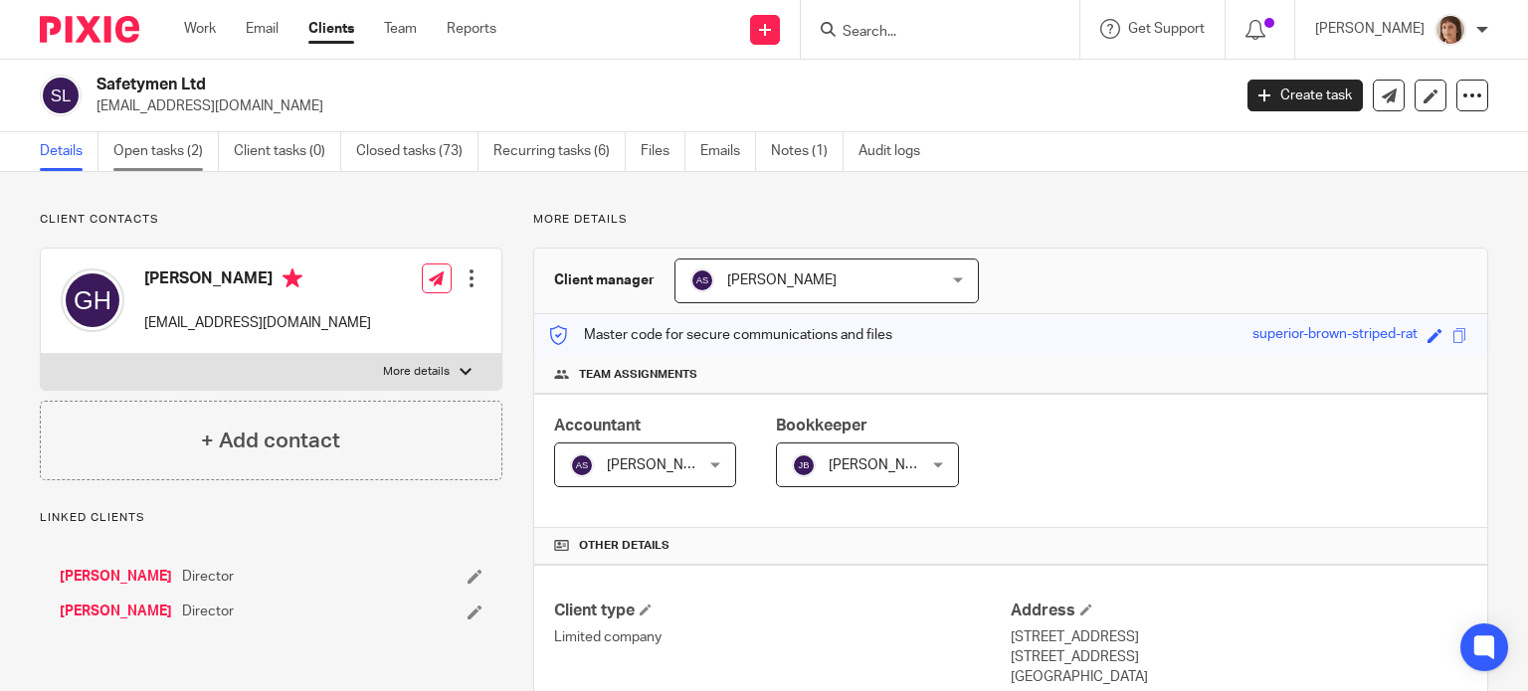
click at [171, 149] on link "Open tasks (2)" at bounding box center [165, 151] width 105 height 39
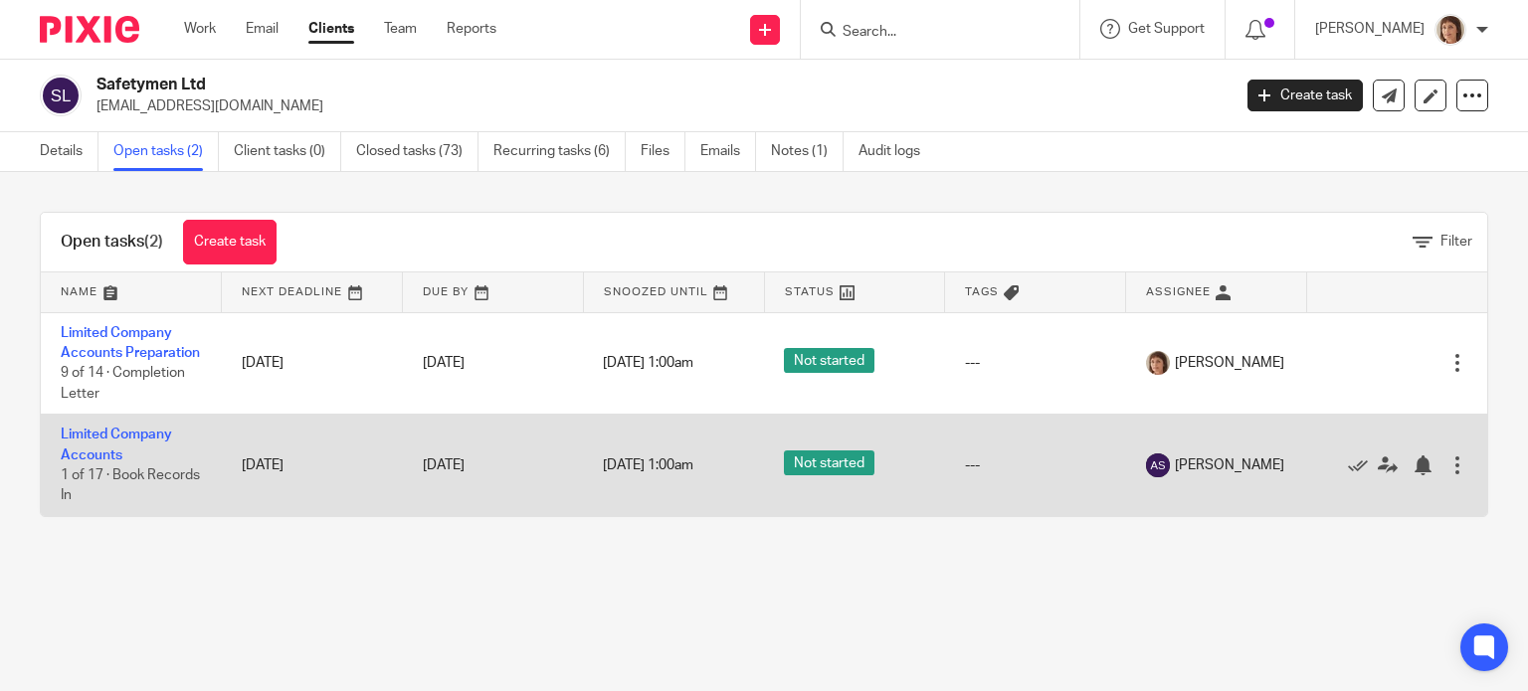
click at [134, 469] on td "Limited Company Accounts 1 of 17 · Book Records In" at bounding box center [131, 465] width 181 height 101
click at [105, 460] on link "Limited Company Accounts" at bounding box center [116, 445] width 111 height 34
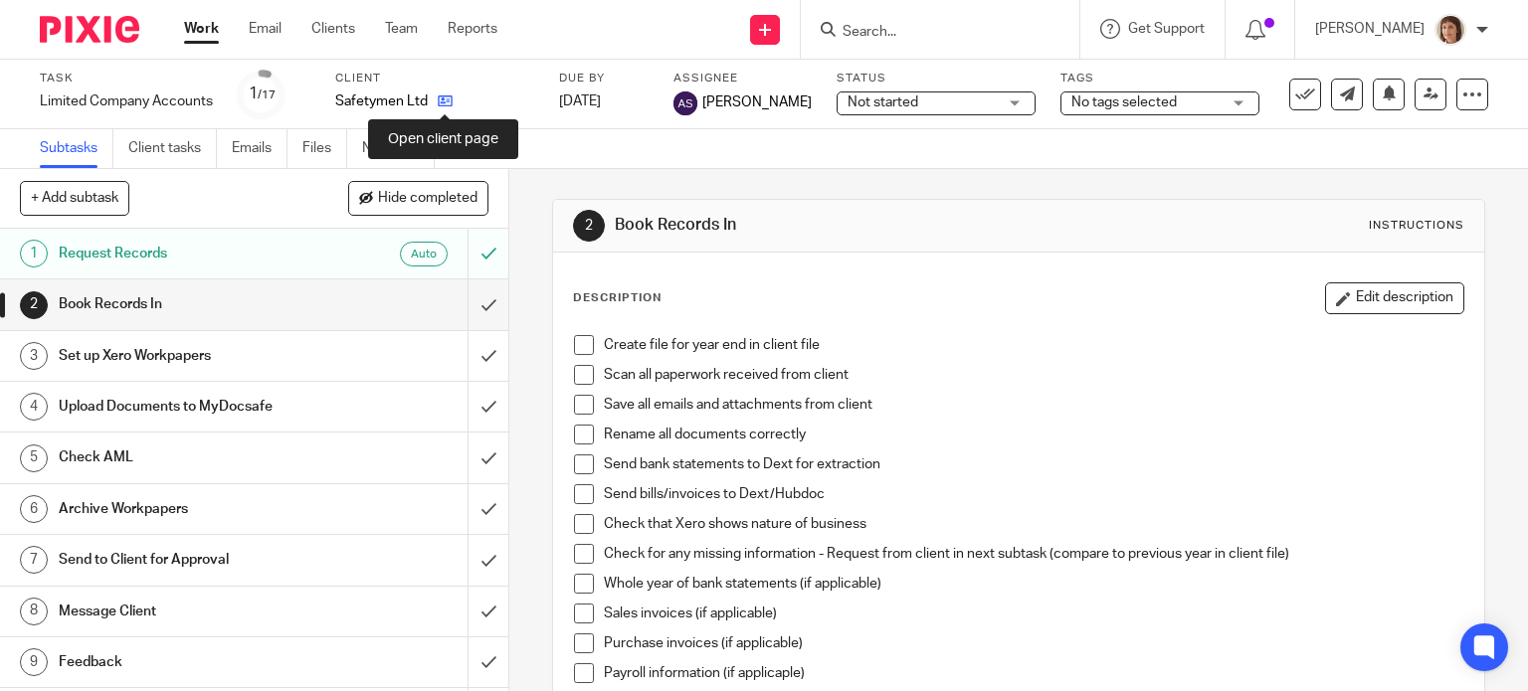
click at [447, 102] on icon at bounding box center [445, 100] width 15 height 15
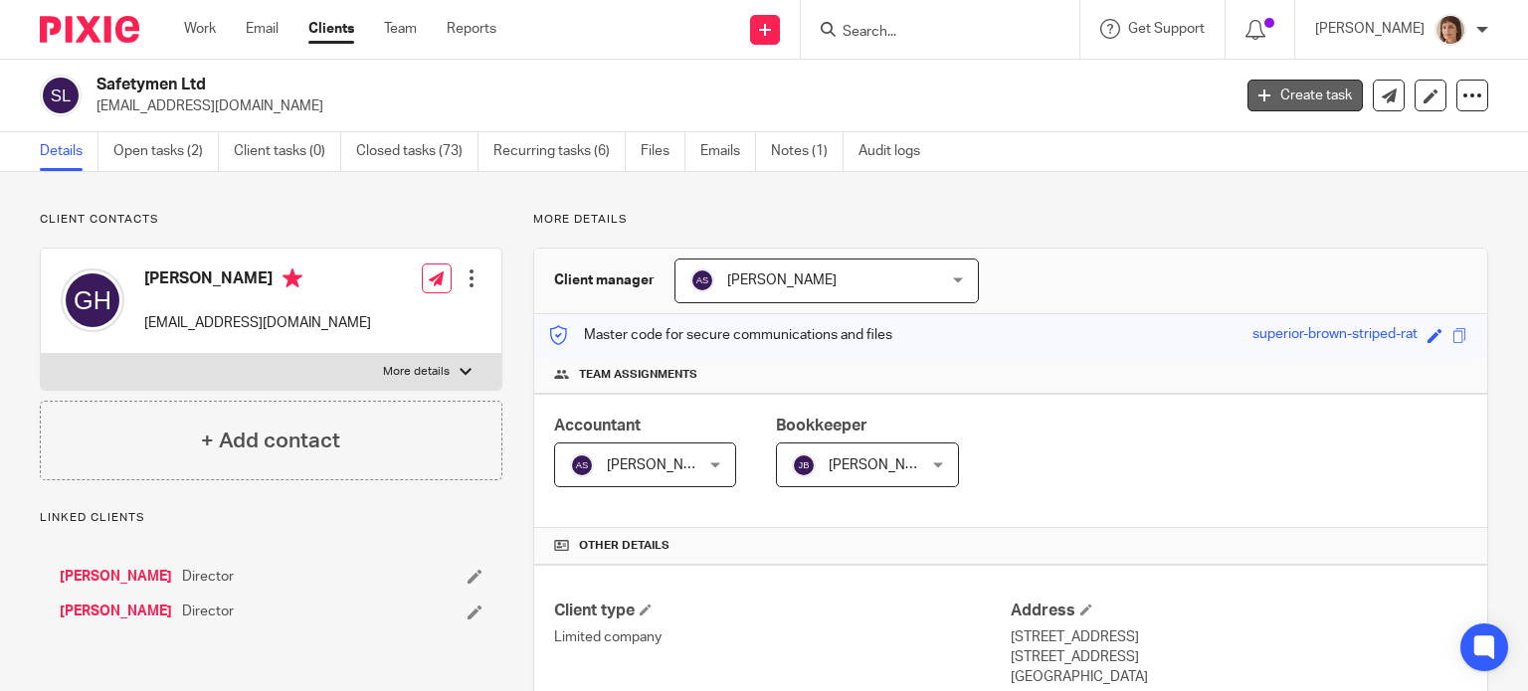
click at [1282, 98] on link "Create task" at bounding box center [1304, 96] width 115 height 32
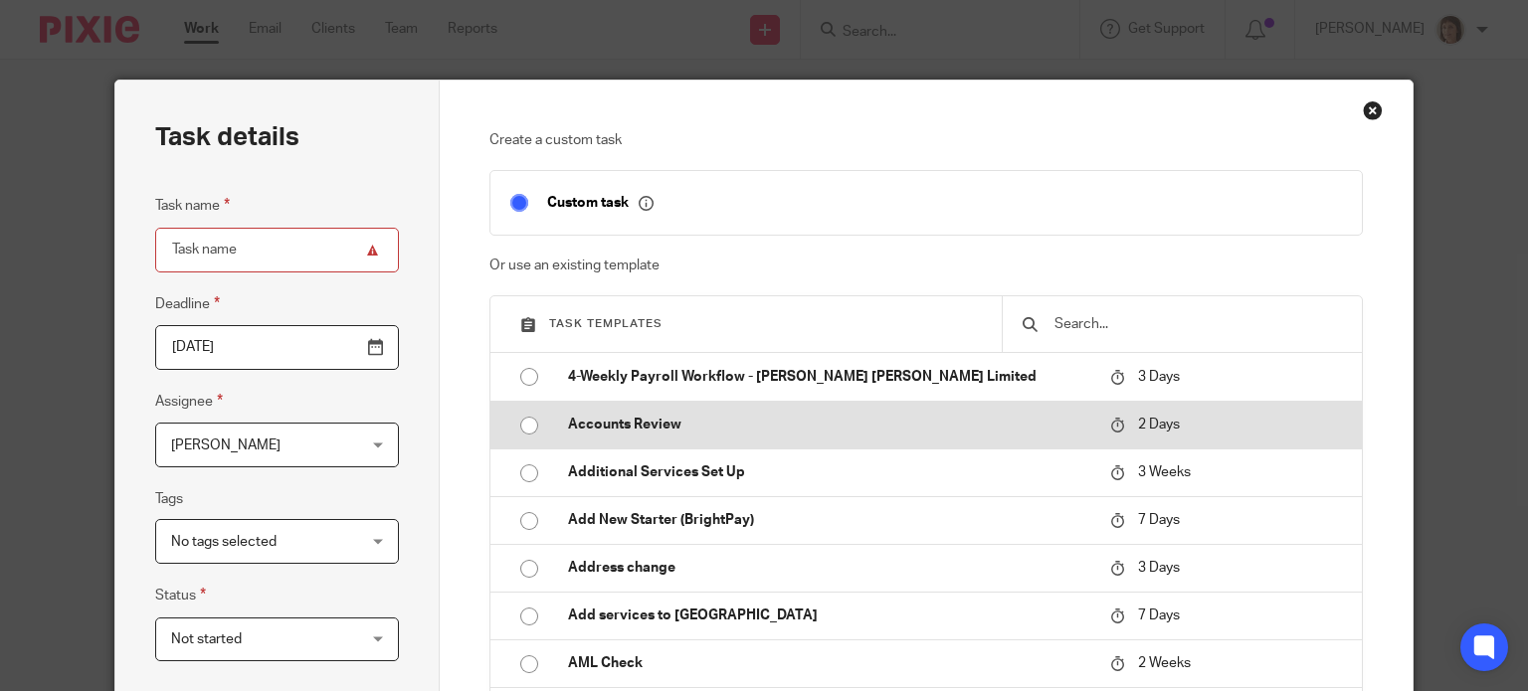
click at [633, 429] on p "Accounts Review" at bounding box center [829, 425] width 522 height 20
type input "2025-08-20"
type input "Accounts Review"
checkbox input "false"
radio input "true"
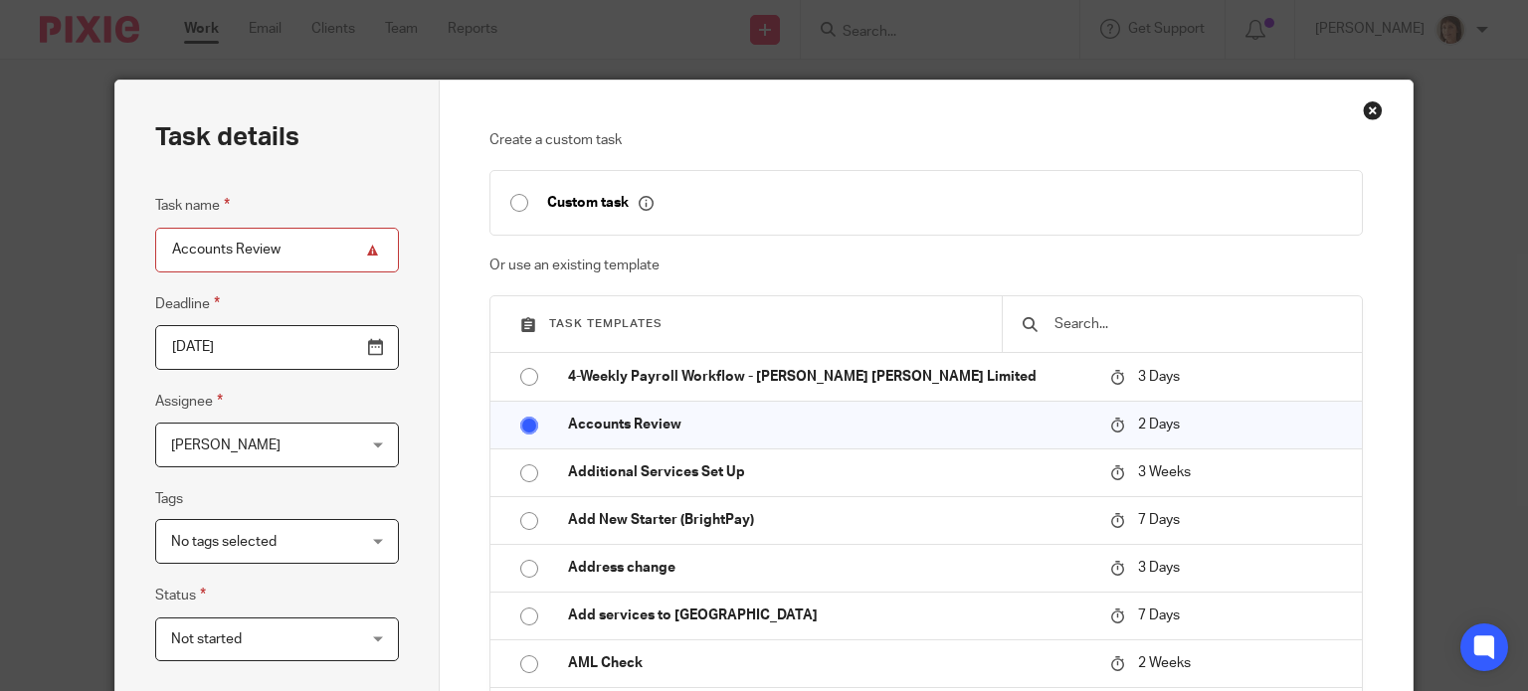
click at [371, 445] on div "Janice Wolmarans Janice Wolmarans" at bounding box center [277, 445] width 244 height 45
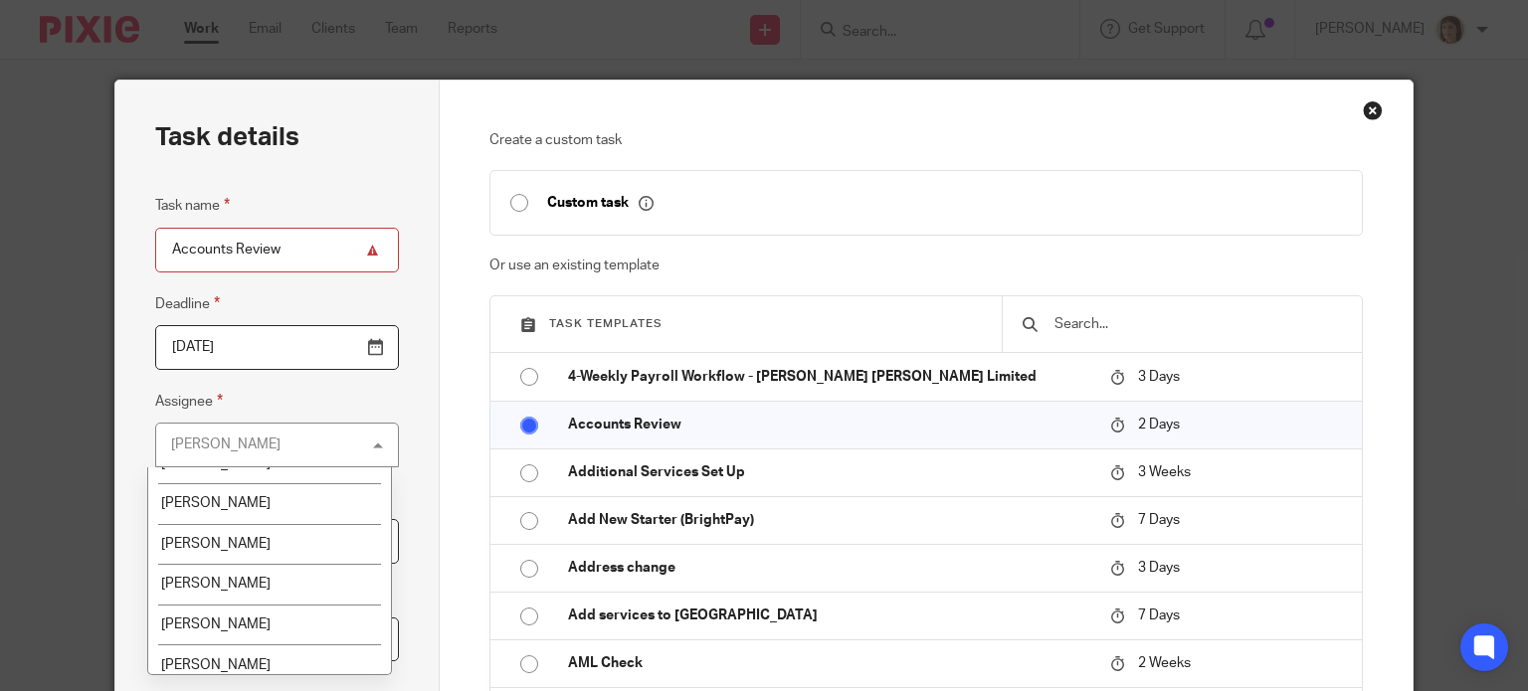
scroll to position [99, 0]
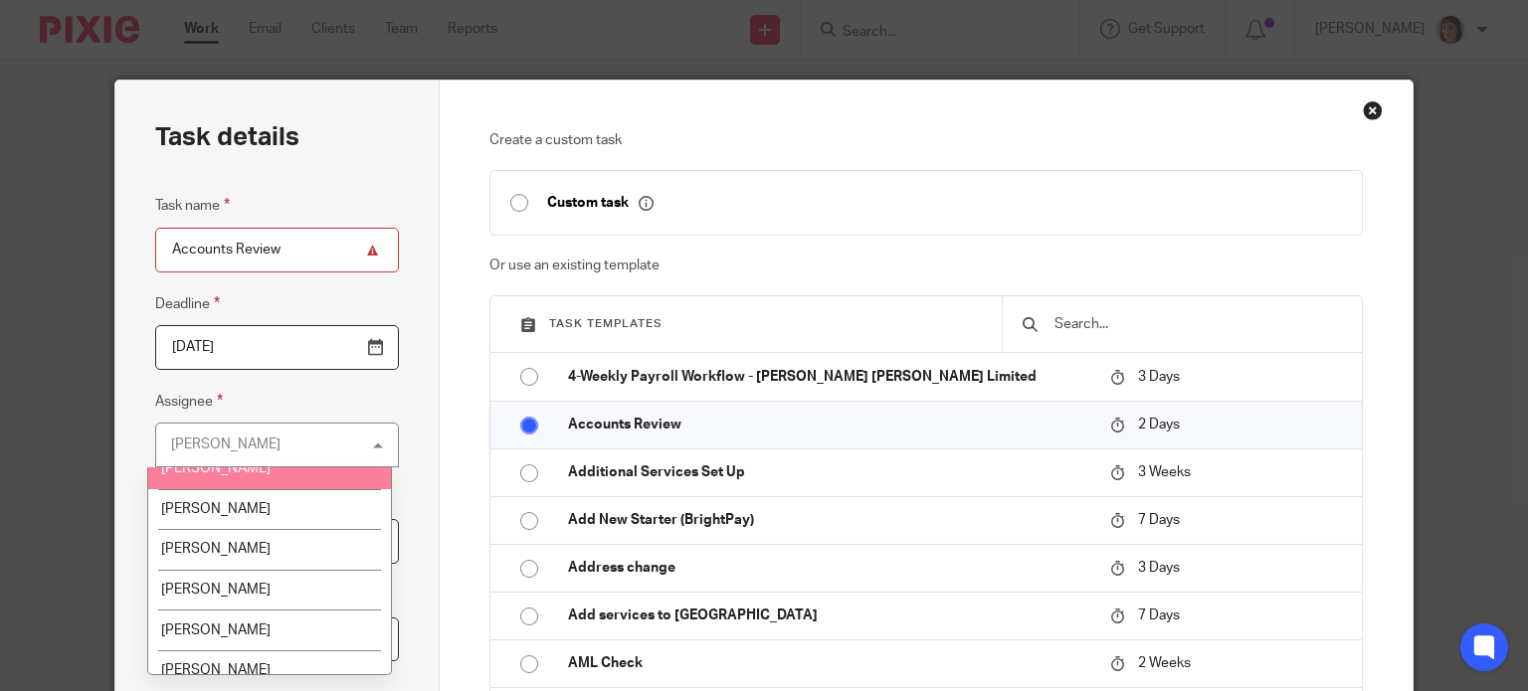
click at [252, 473] on span "Anjuli Symonds" at bounding box center [215, 469] width 109 height 14
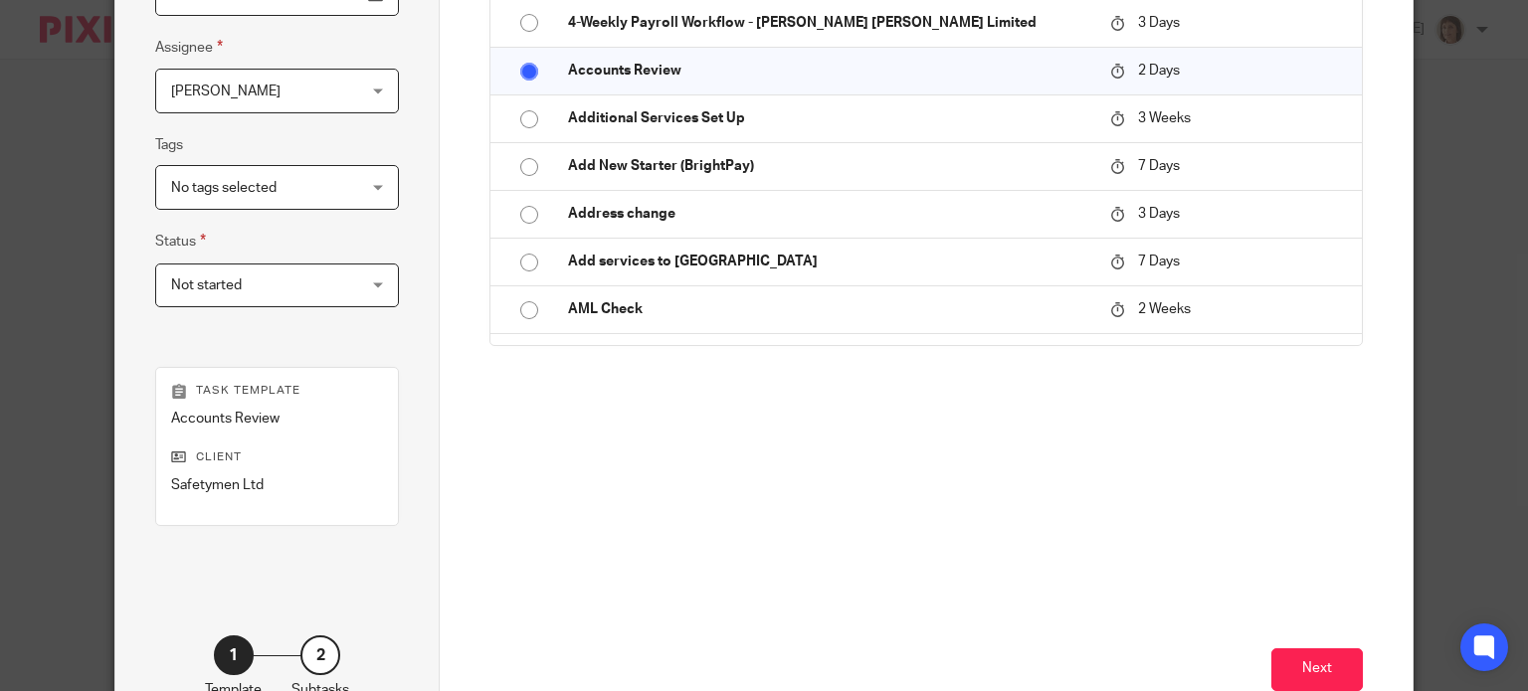
scroll to position [398, 0]
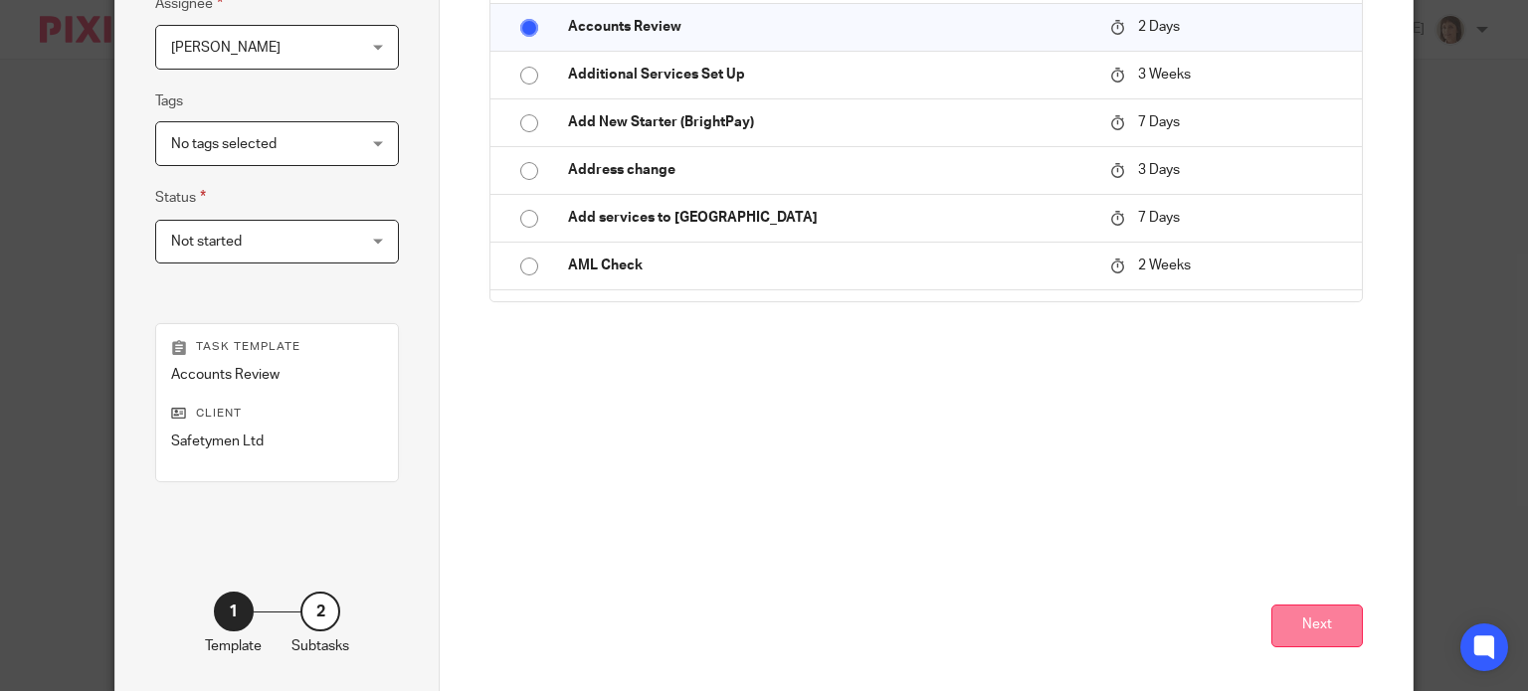
click at [1305, 630] on button "Next" at bounding box center [1317, 626] width 92 height 43
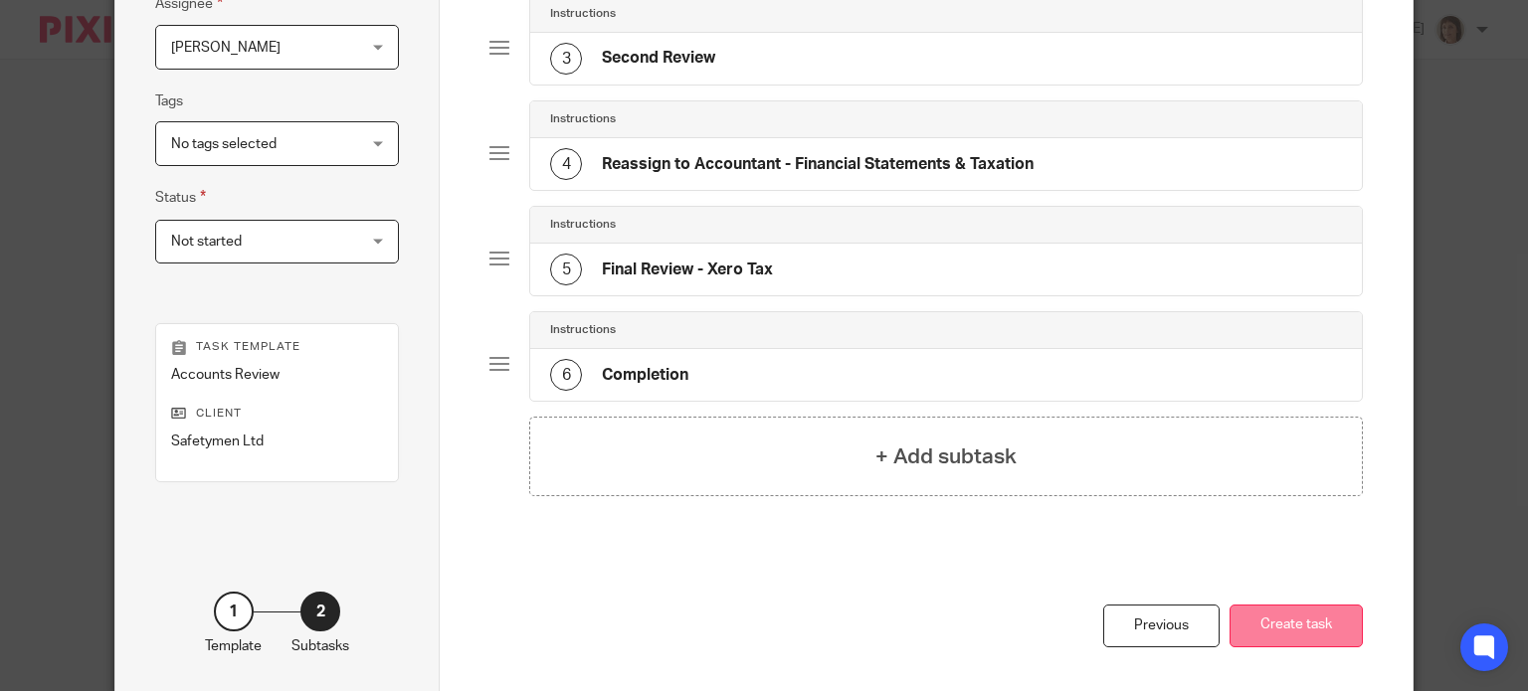
click at [1295, 630] on button "Create task" at bounding box center [1295, 626] width 133 height 43
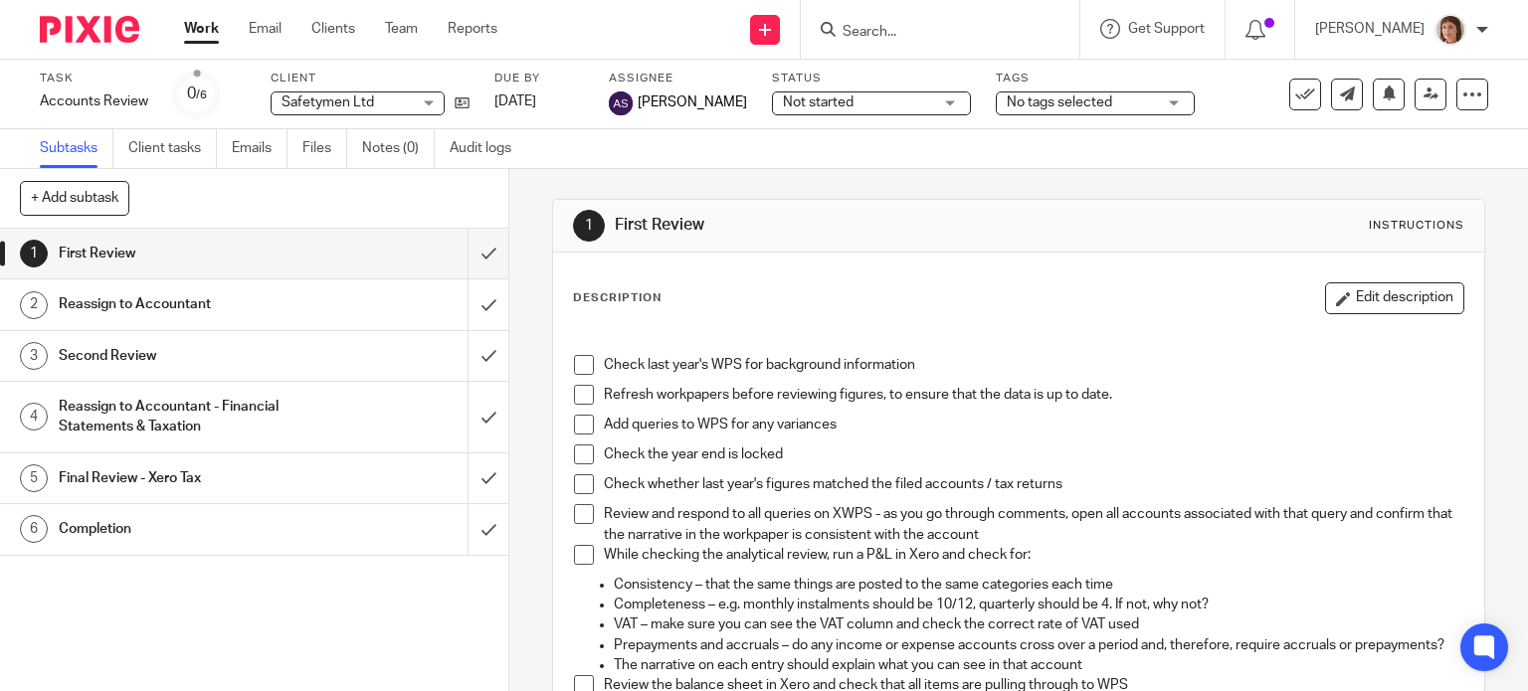
click at [195, 31] on link "Work" at bounding box center [201, 29] width 35 height 20
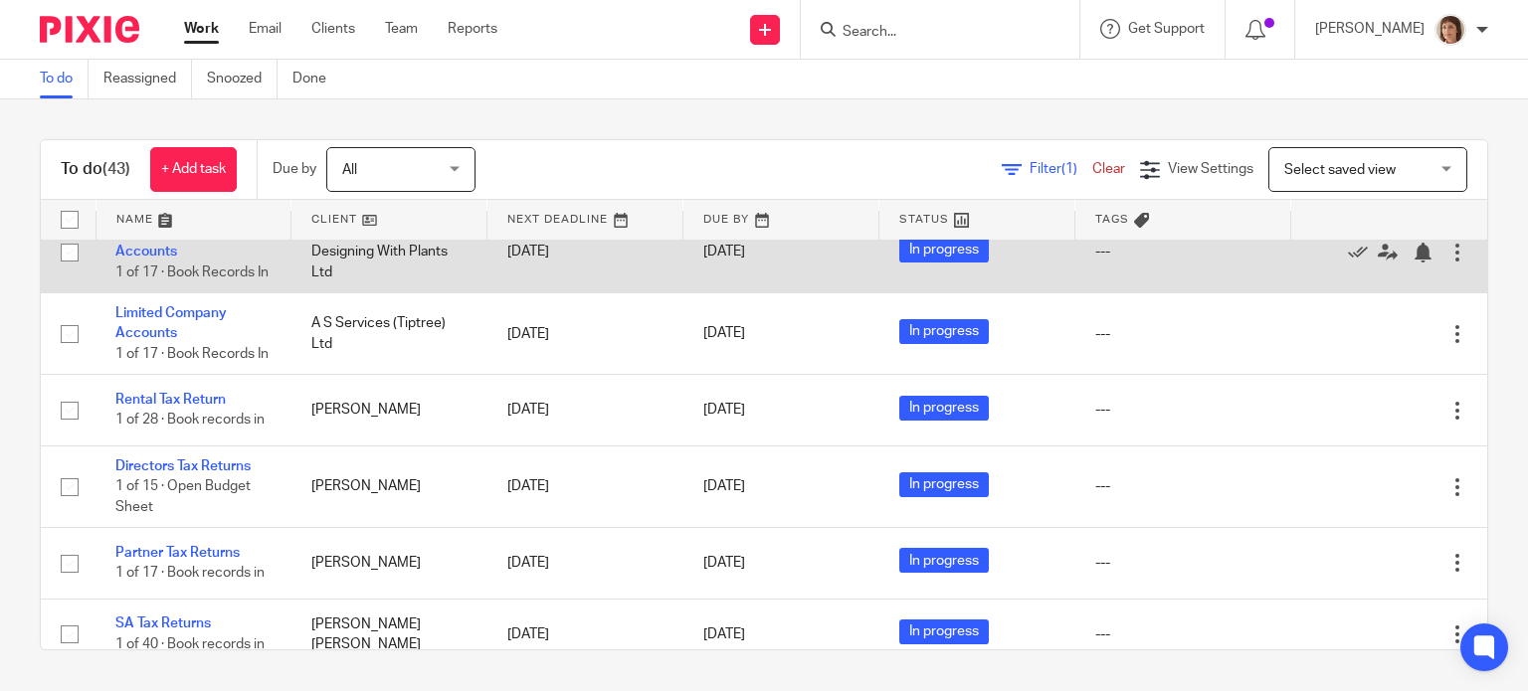
scroll to position [2188, 0]
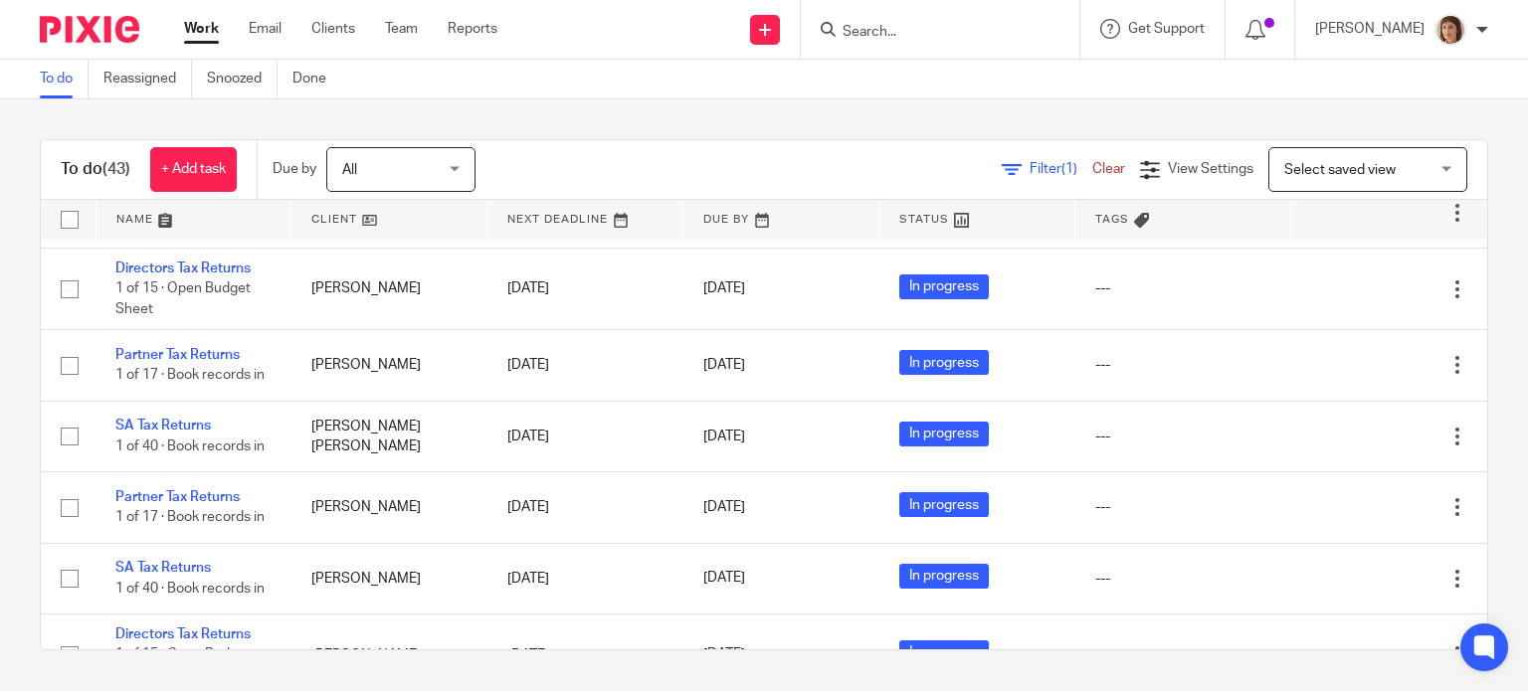
click at [1487, 27] on div at bounding box center [1482, 30] width 12 height 12
click at [1403, 132] on span "Logout" at bounding box center [1396, 138] width 45 height 14
